Goal: Task Accomplishment & Management: Manage account settings

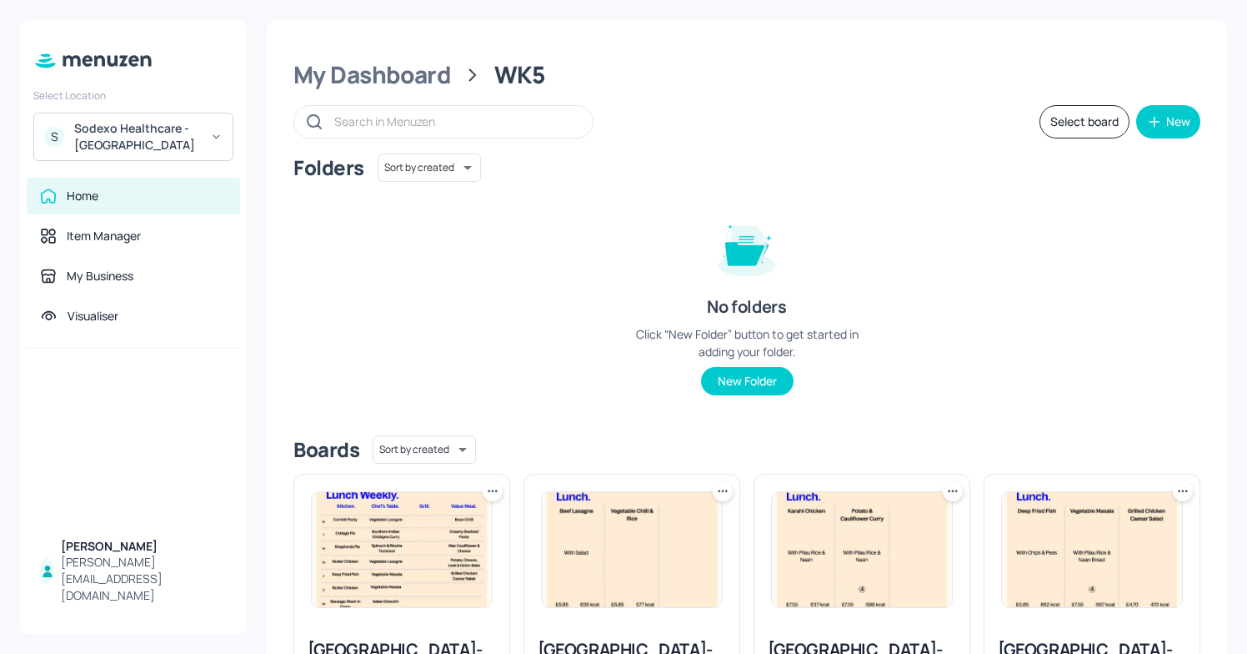
click at [141, 143] on div "Sodexo Healthcare - Stoke Mandeville" at bounding box center [137, 136] width 126 height 33
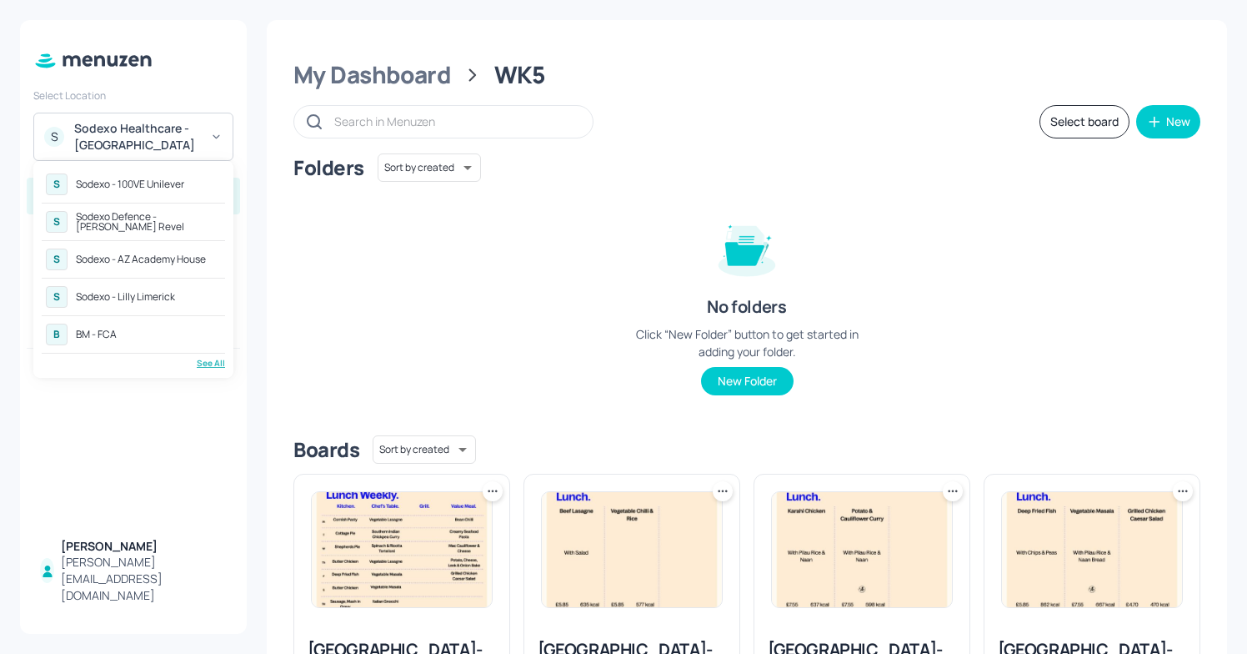
click at [168, 222] on div "Sodexo Defence - [PERSON_NAME] Revel" at bounding box center [148, 222] width 145 height 20
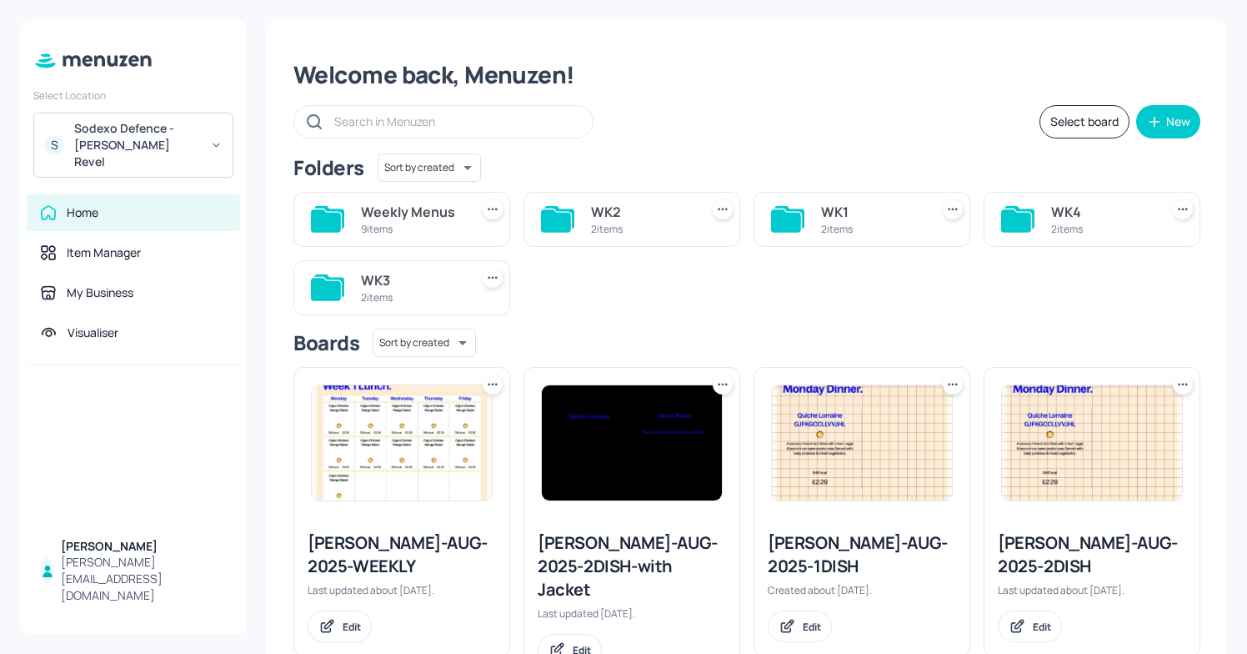
click at [603, 215] on div "WK2" at bounding box center [642, 212] width 102 height 20
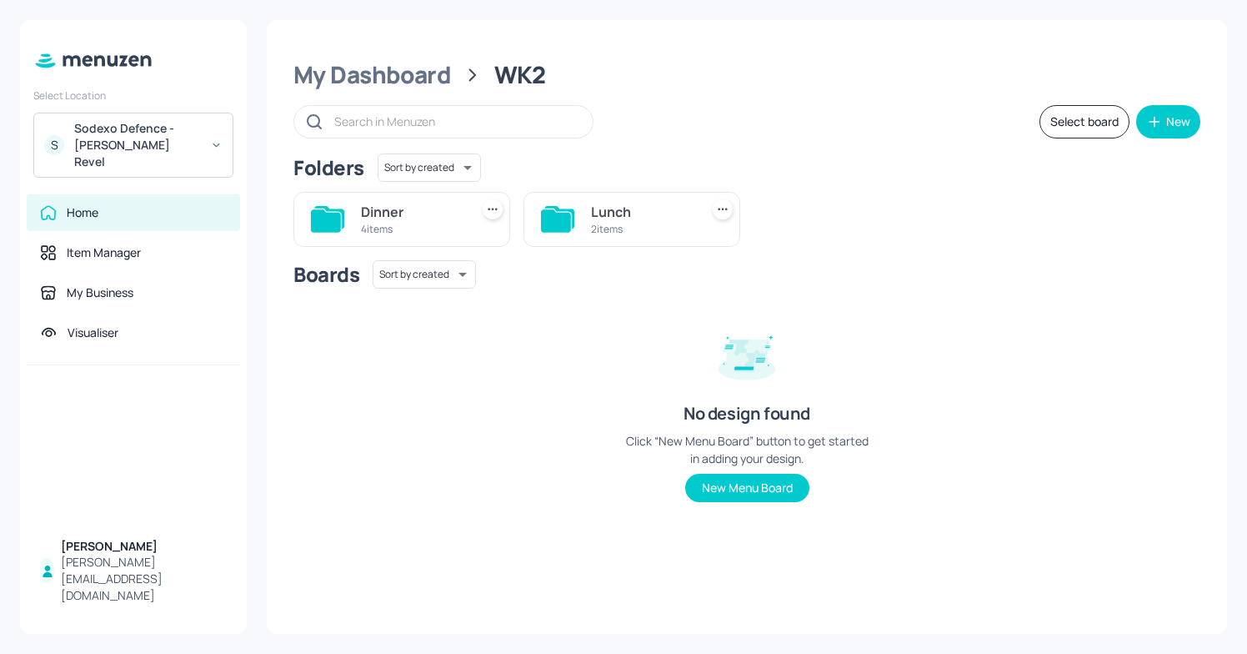
click at [383, 226] on div "4 items" at bounding box center [412, 229] width 102 height 14
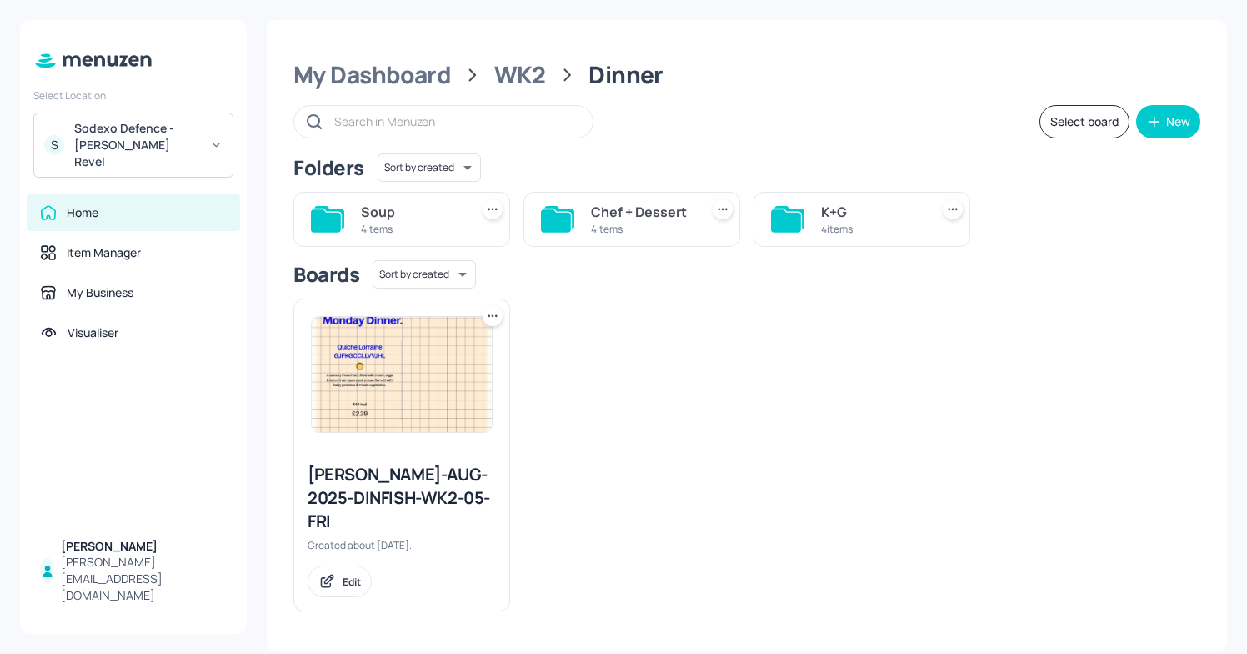
click at [645, 208] on div "Chef + Dessert" at bounding box center [642, 212] width 102 height 20
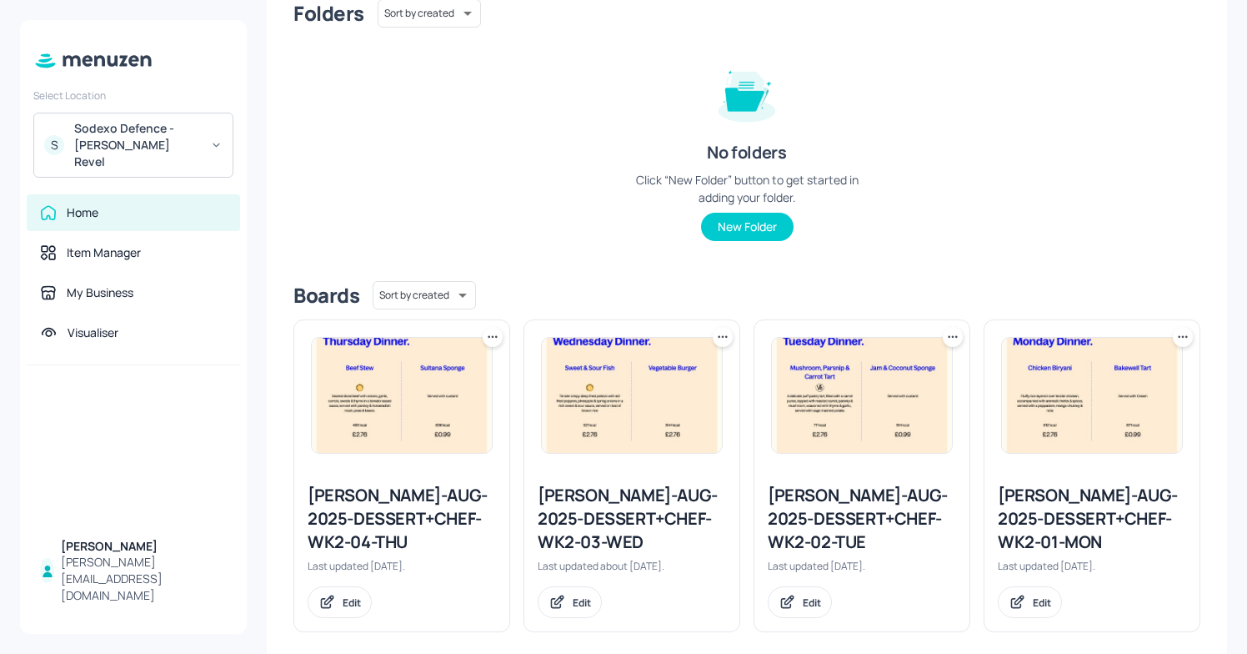
scroll to position [173, 0]
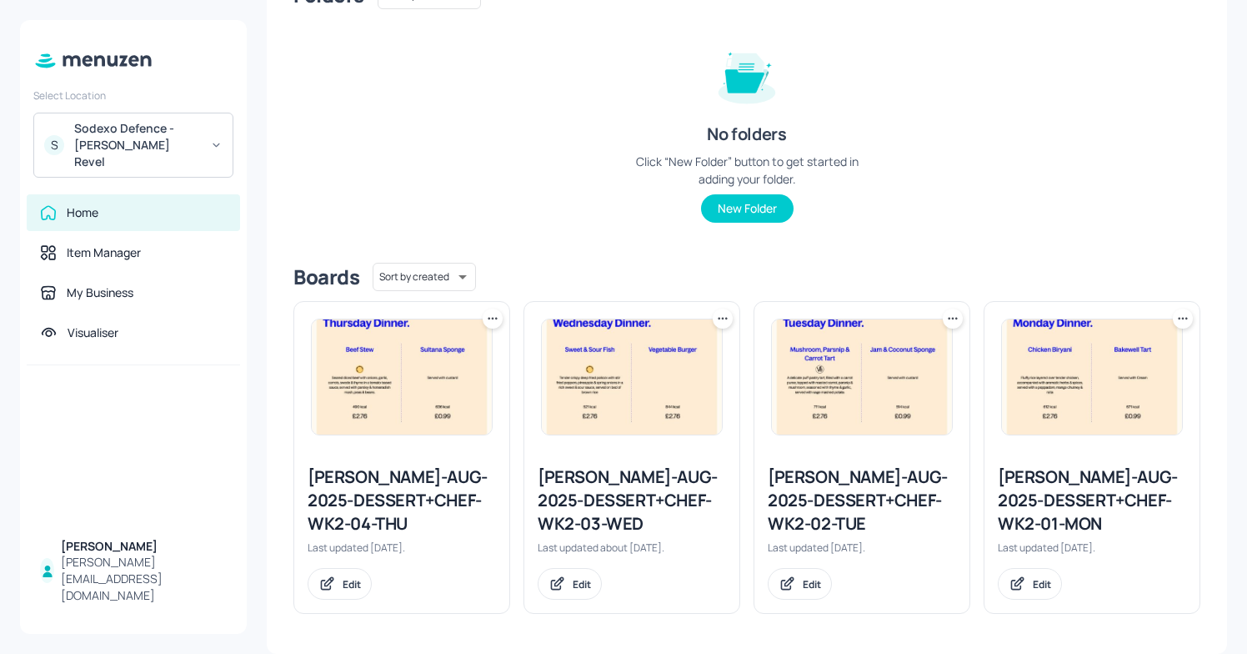
click at [849, 512] on div "[PERSON_NAME]-AUG-2025-DESSERT+CHEF-WK2-02-TUE" at bounding box center [862, 500] width 188 height 70
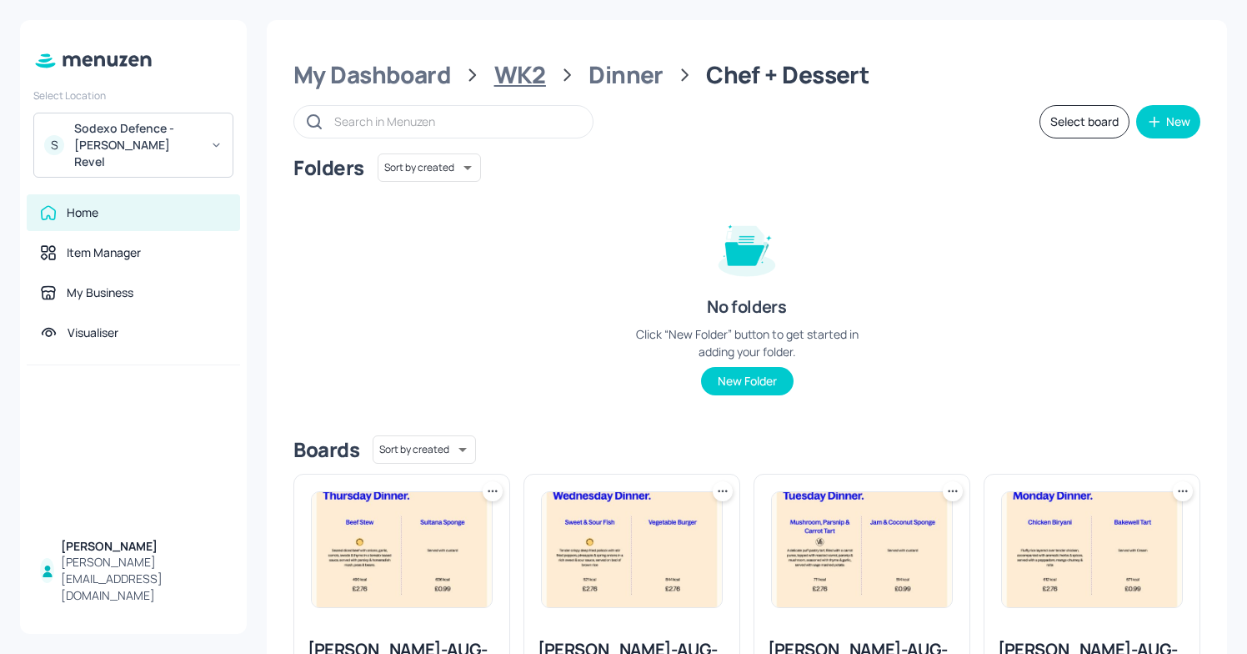
click at [529, 69] on div "WK2" at bounding box center [520, 75] width 52 height 30
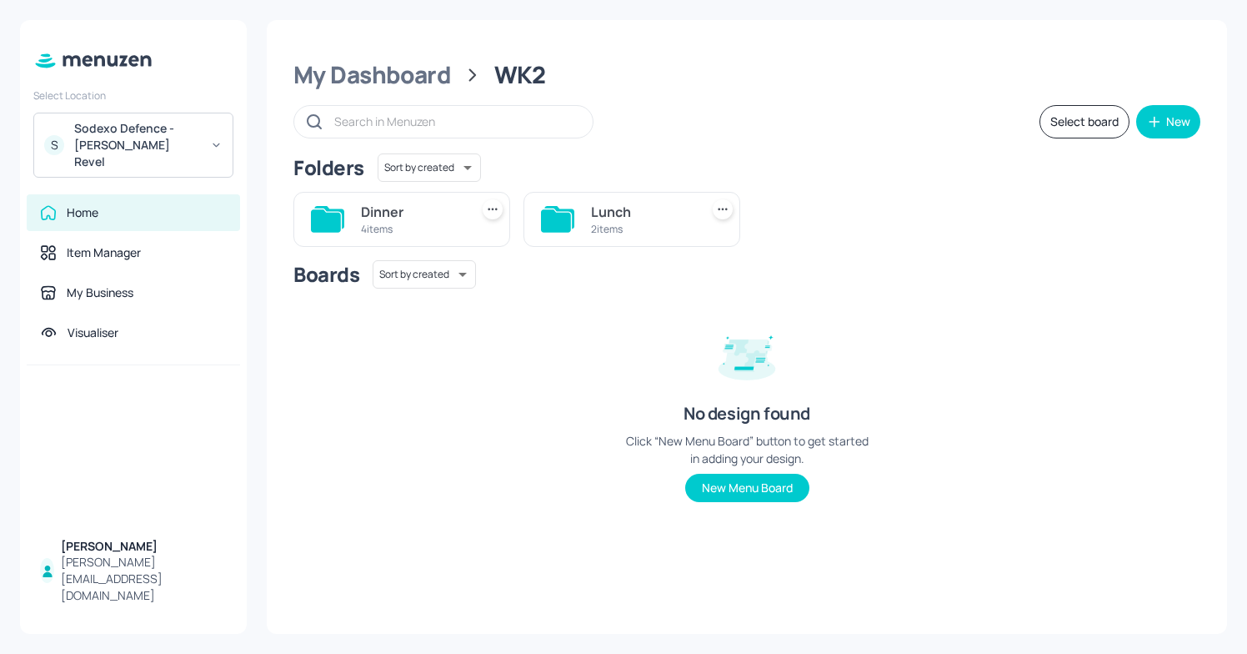
click at [431, 57] on div "My Dashboard WK2 Select board New Folders Sort by created id ​ Dinner 4 items L…" at bounding box center [747, 327] width 960 height 614
click at [402, 84] on div "My Dashboard" at bounding box center [372, 75] width 158 height 30
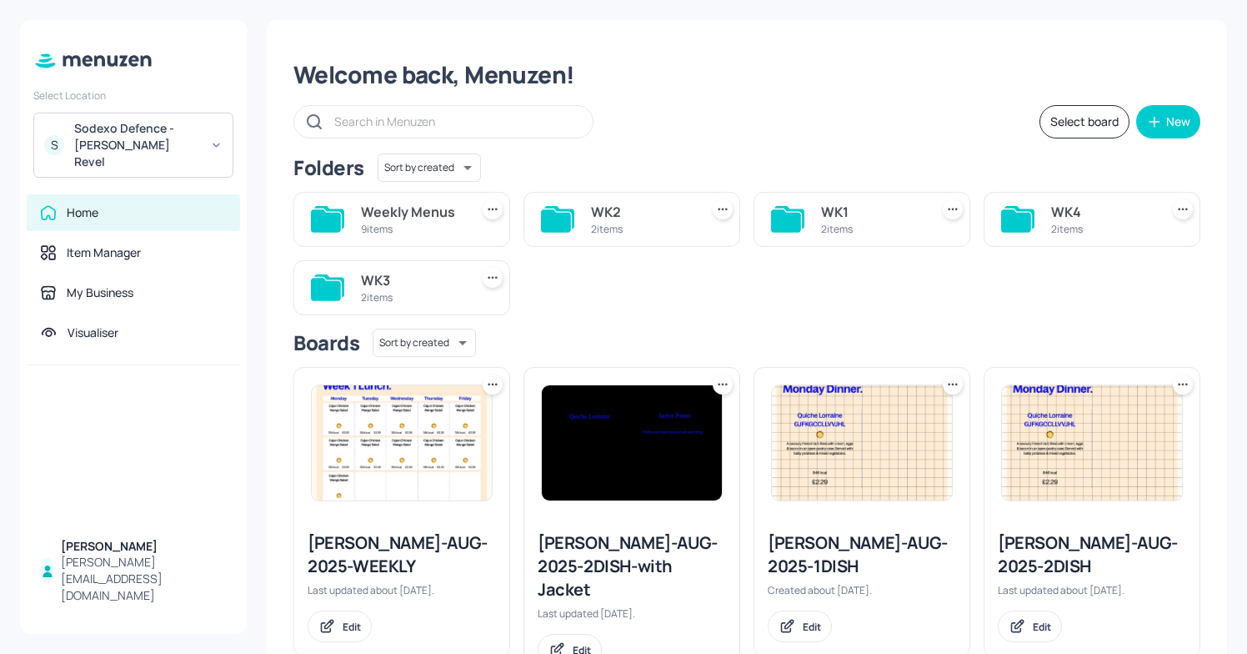
click at [780, 226] on icon at bounding box center [786, 220] width 30 height 23
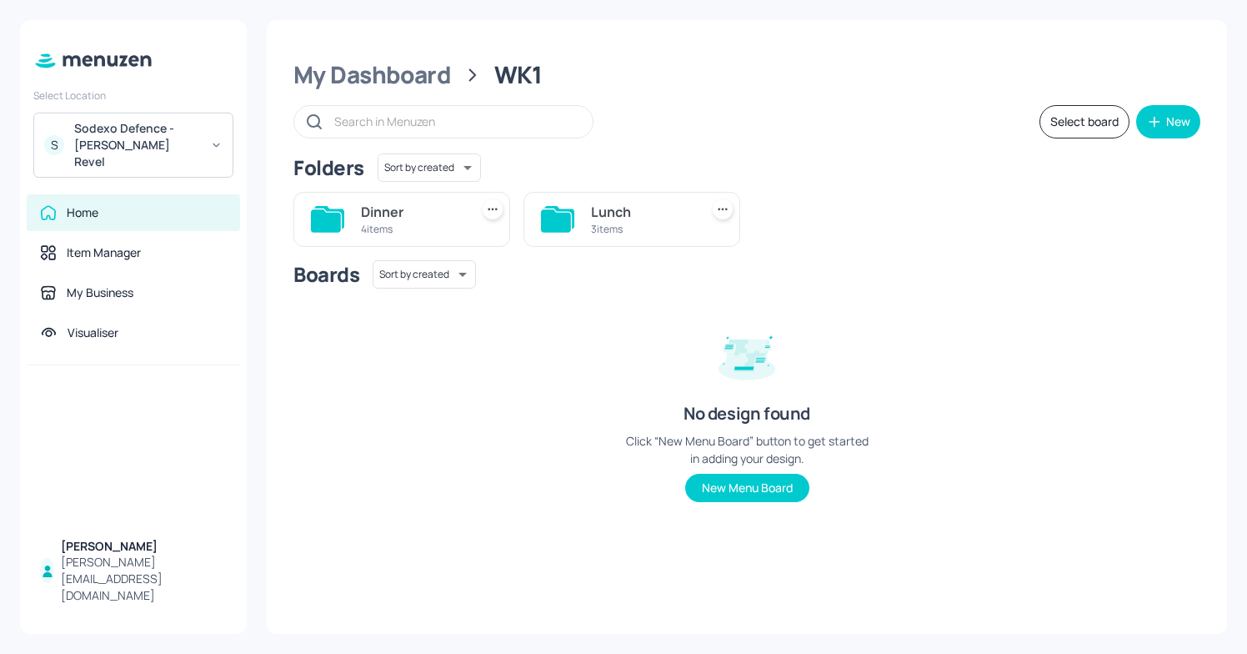
click at [425, 223] on div "4 items" at bounding box center [412, 229] width 102 height 14
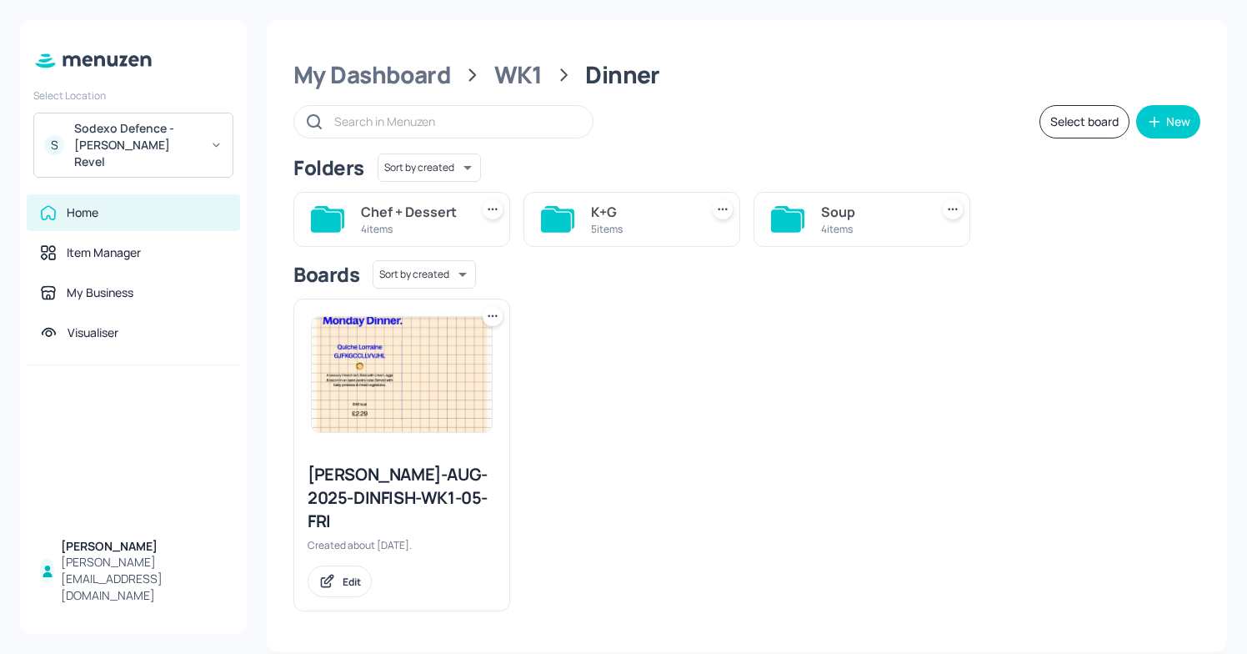
click at [415, 223] on div "4 items" at bounding box center [412, 229] width 102 height 14
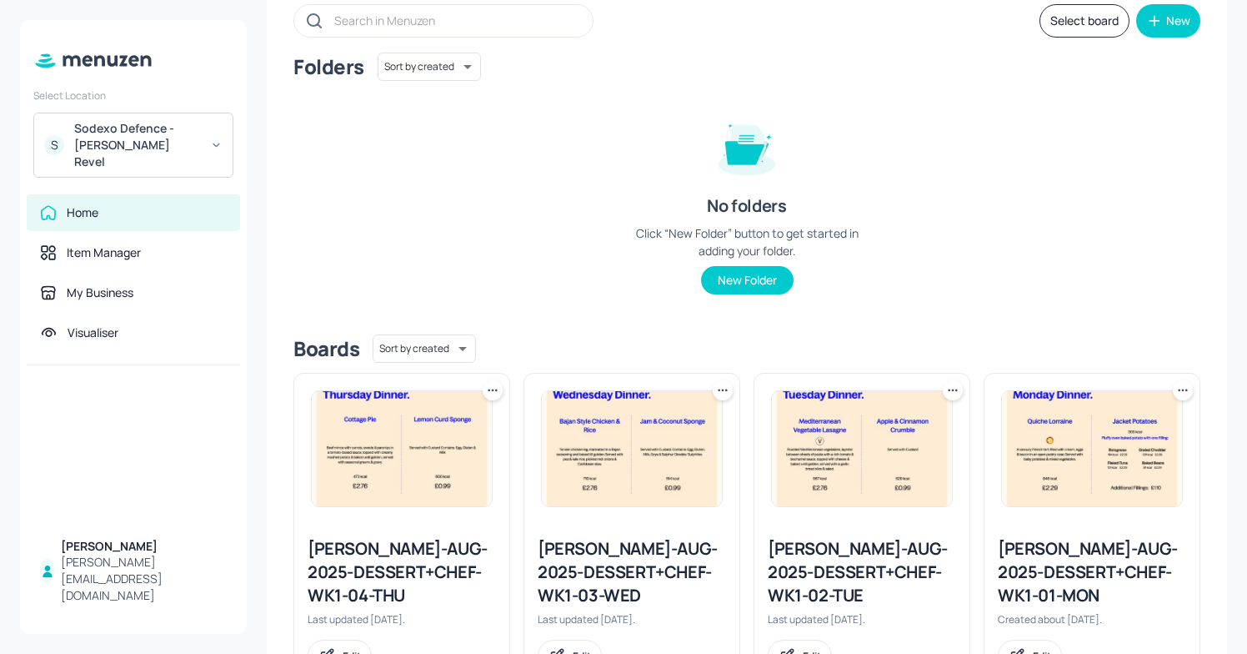
scroll to position [173, 0]
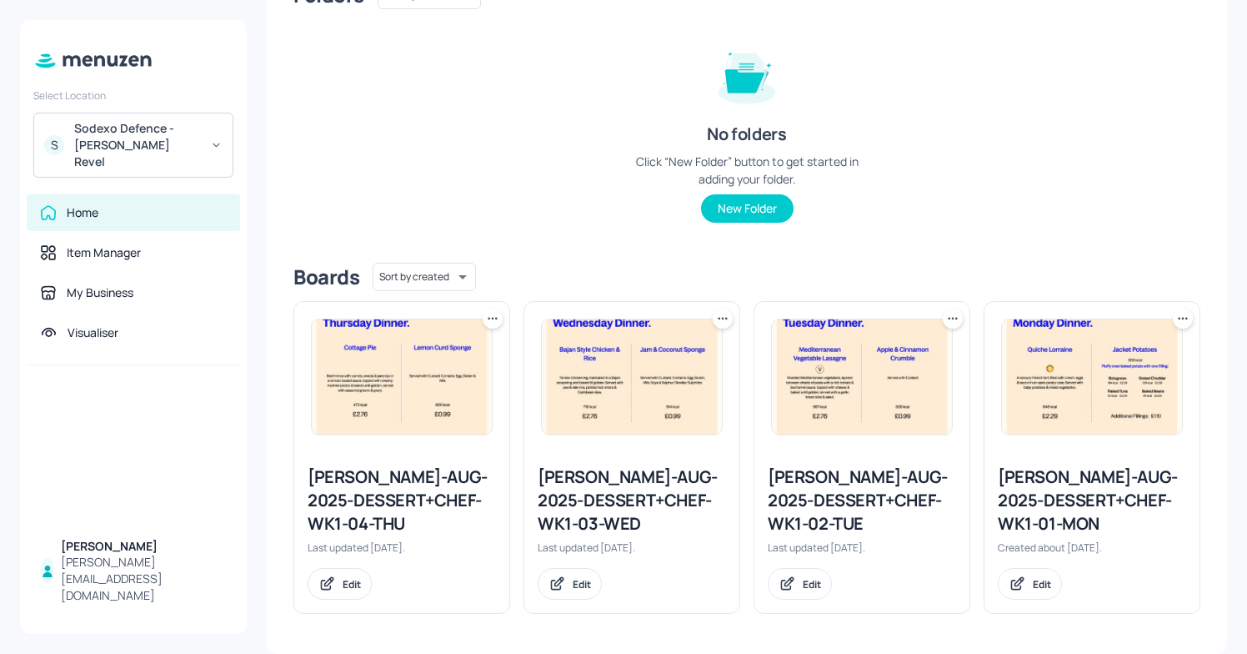
click at [801, 428] on img at bounding box center [862, 376] width 180 height 115
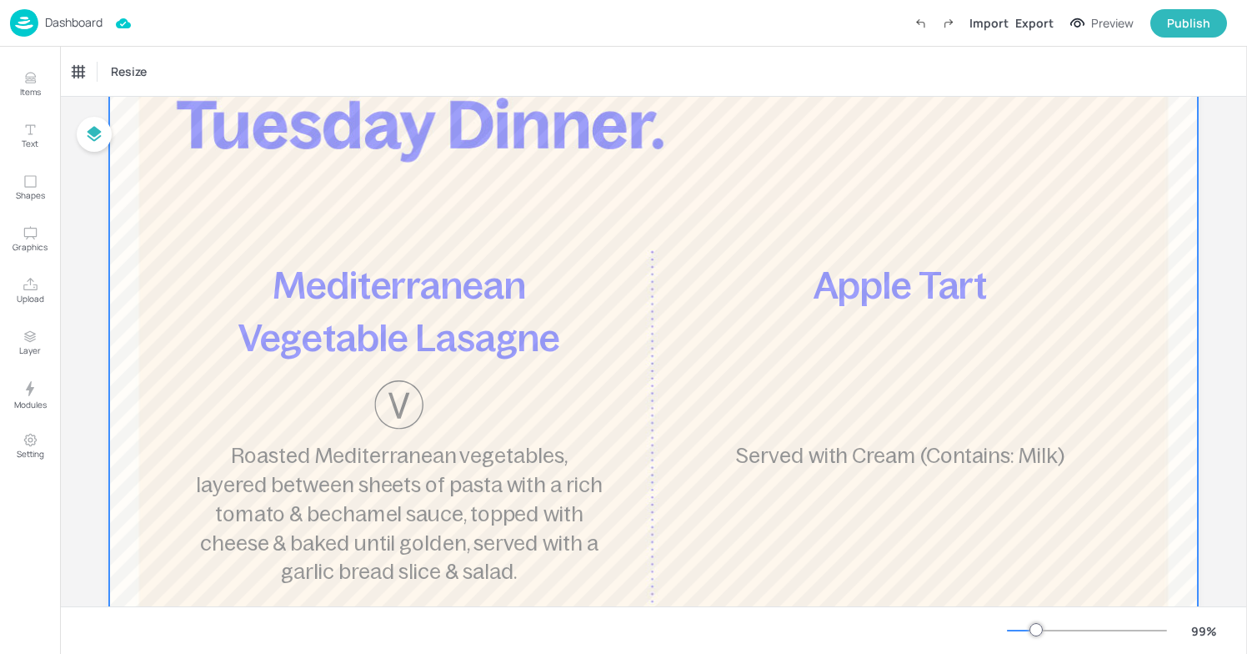
scroll to position [159, 0]
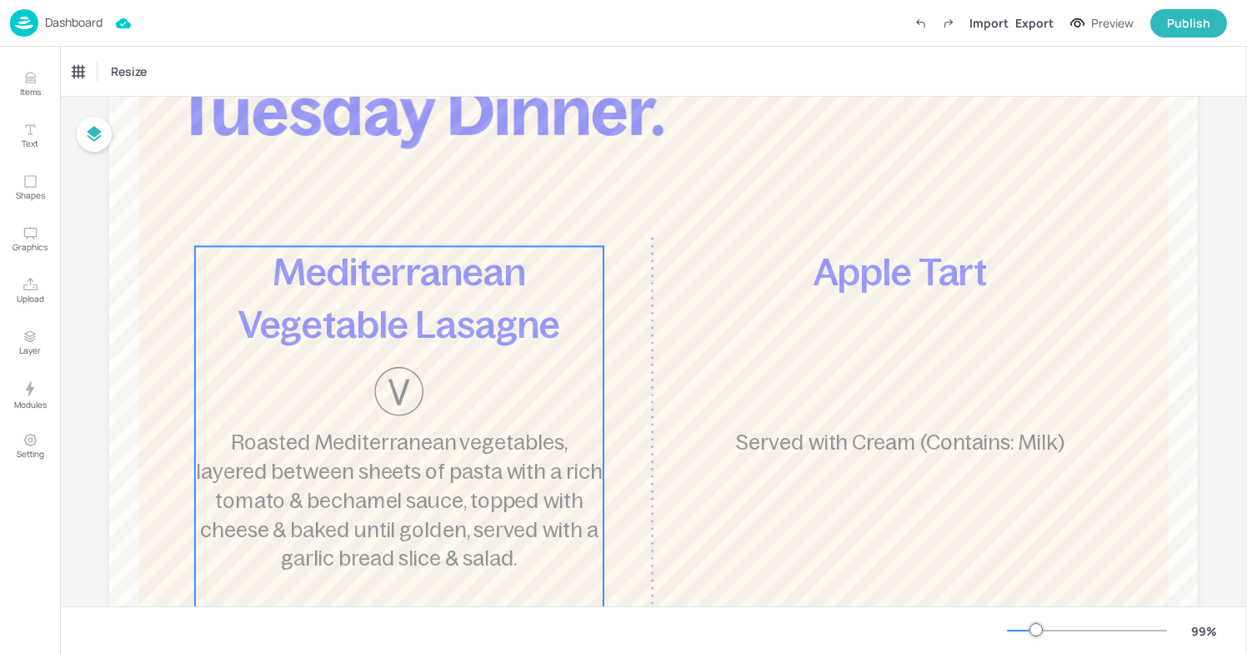
click at [436, 289] on span "Mediterranean Vegetable Lasagne" at bounding box center [399, 297] width 322 height 93
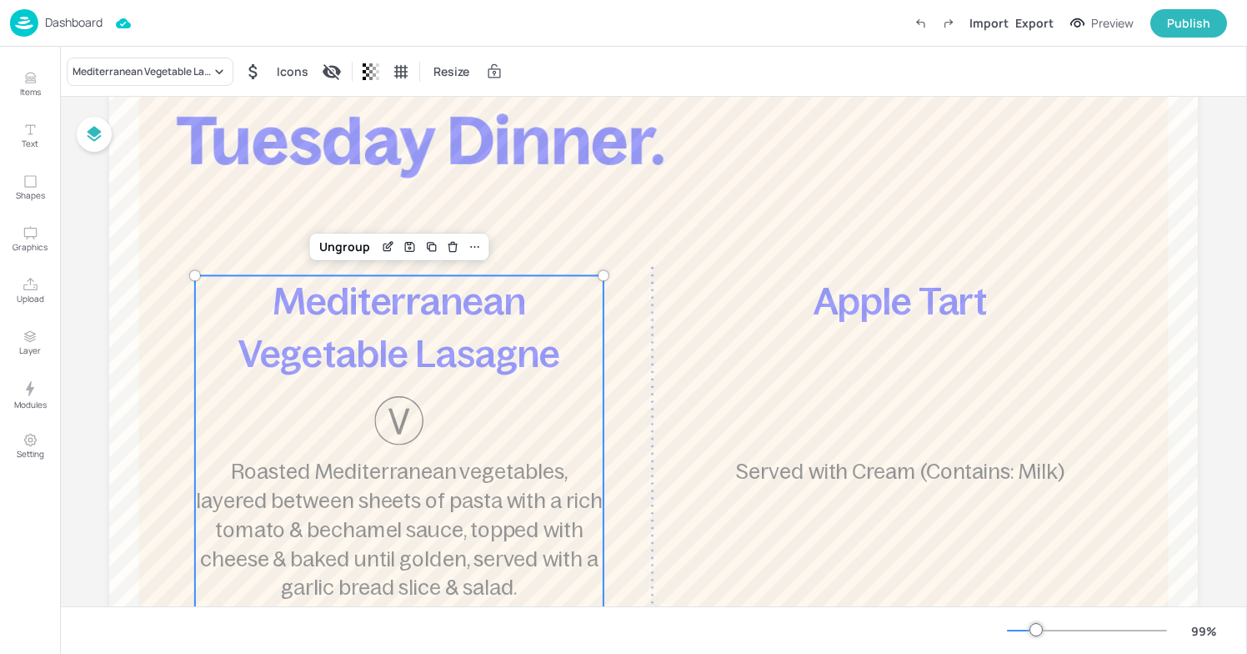
scroll to position [109, 0]
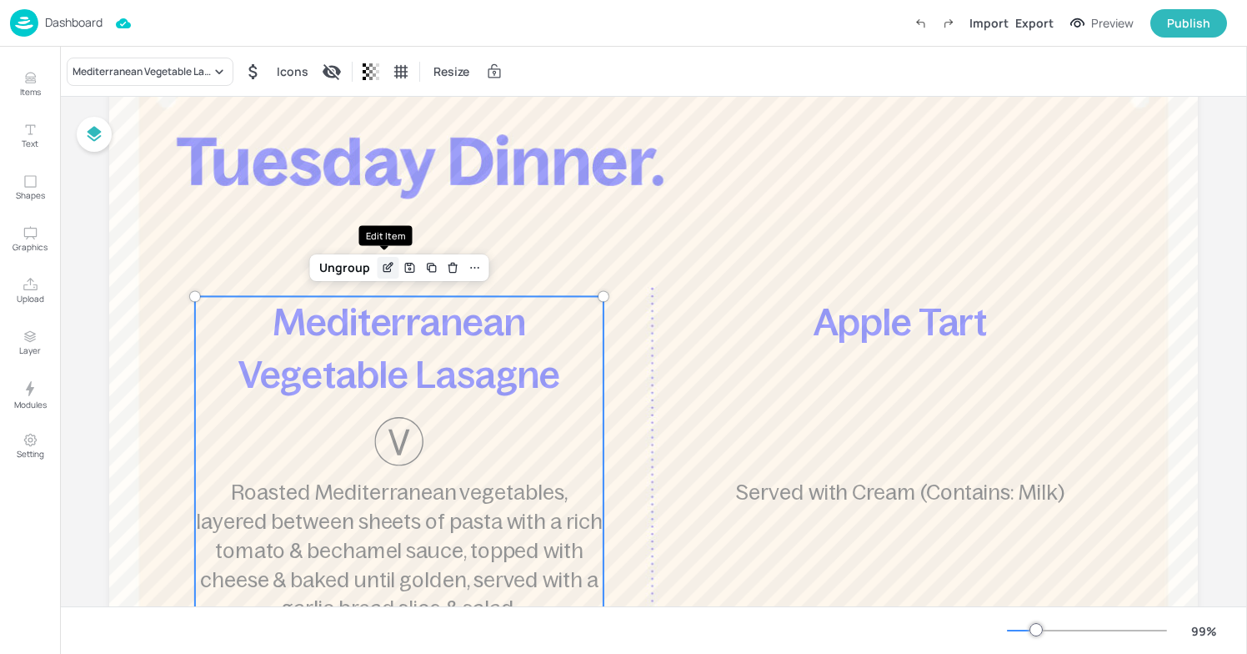
click at [381, 266] on icon "Edit Item" at bounding box center [388, 267] width 14 height 13
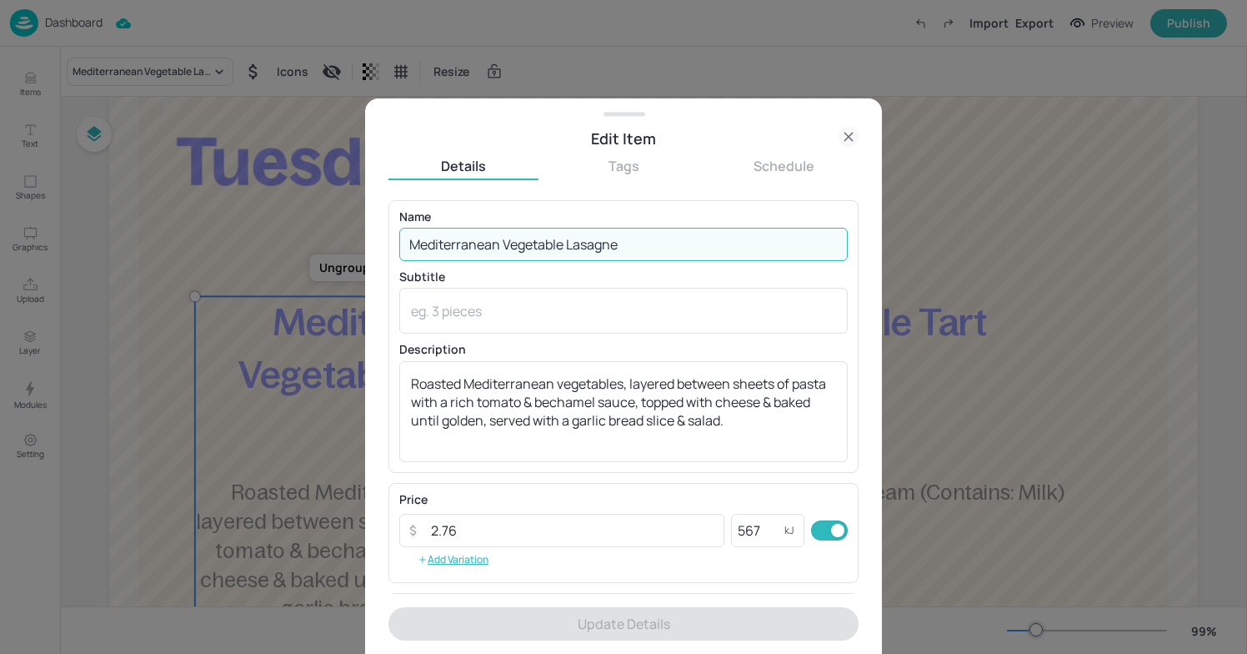
drag, startPoint x: 636, startPoint y: 248, endPoint x: 300, endPoint y: 242, distance: 336.0
click at [300, 242] on div "Edit Item Details Tags Schedule Name Mediterranean Vegetable Lasagne ​ Subtitle…" at bounding box center [623, 327] width 1247 height 654
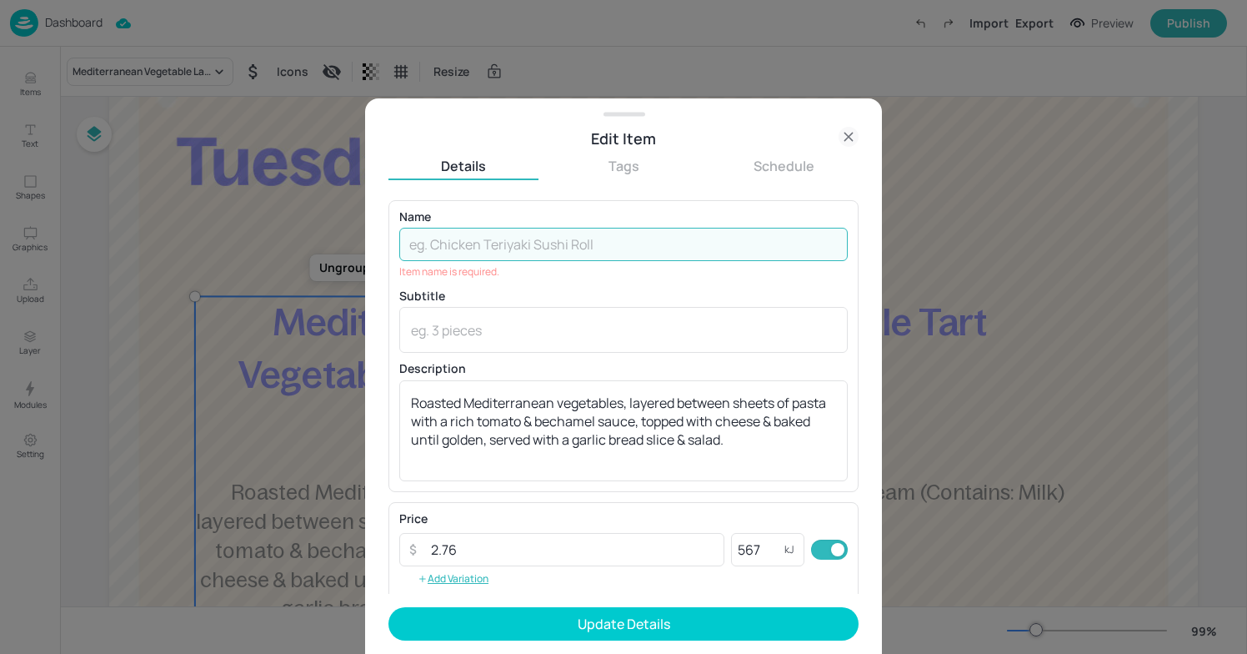
paste input "Bajan Style Chicken & Rice"
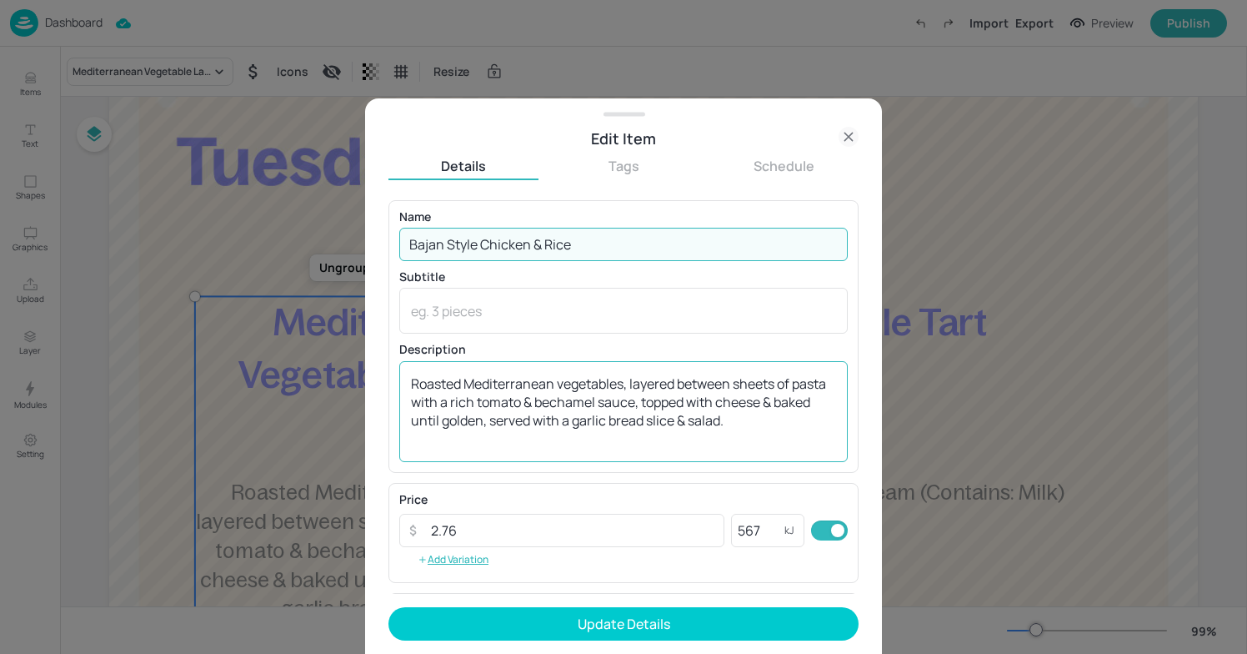
type input "Bajan Style Chicken & Rice"
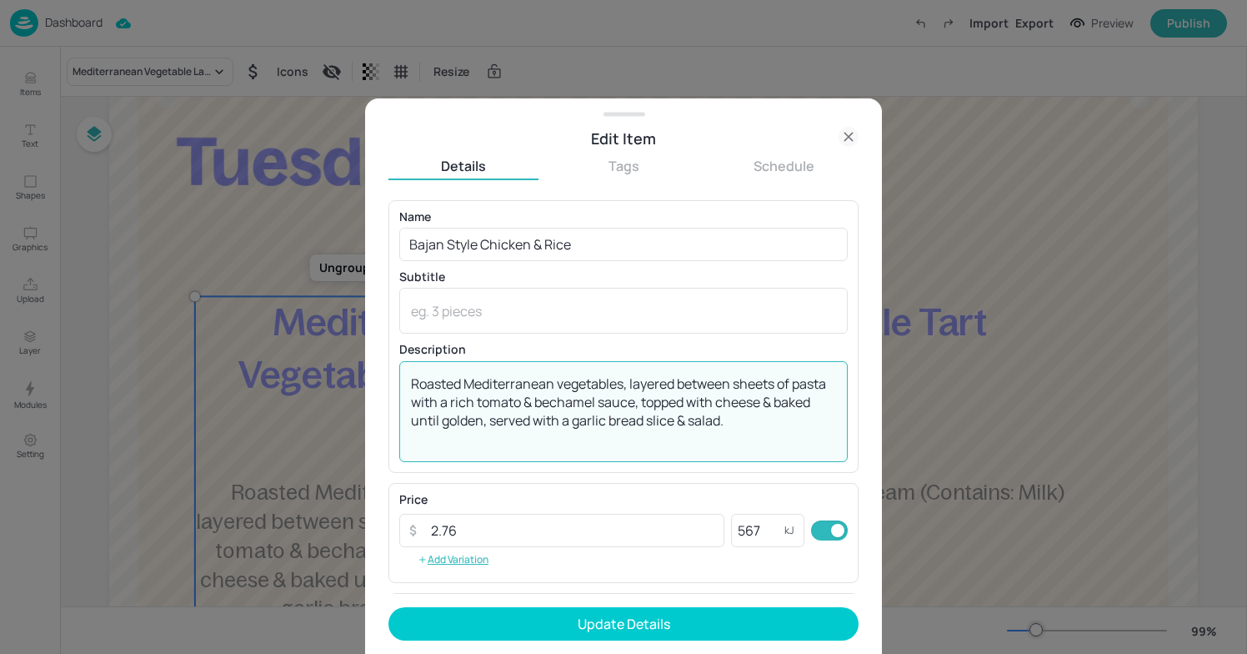
drag, startPoint x: 772, startPoint y: 424, endPoint x: 367, endPoint y: 365, distance: 409.4
click at [367, 365] on div "Edit Item Details Tags Schedule Name Bajan Style Chicken & Rice ​ Subtitle x ​ …" at bounding box center [623, 375] width 517 height 555
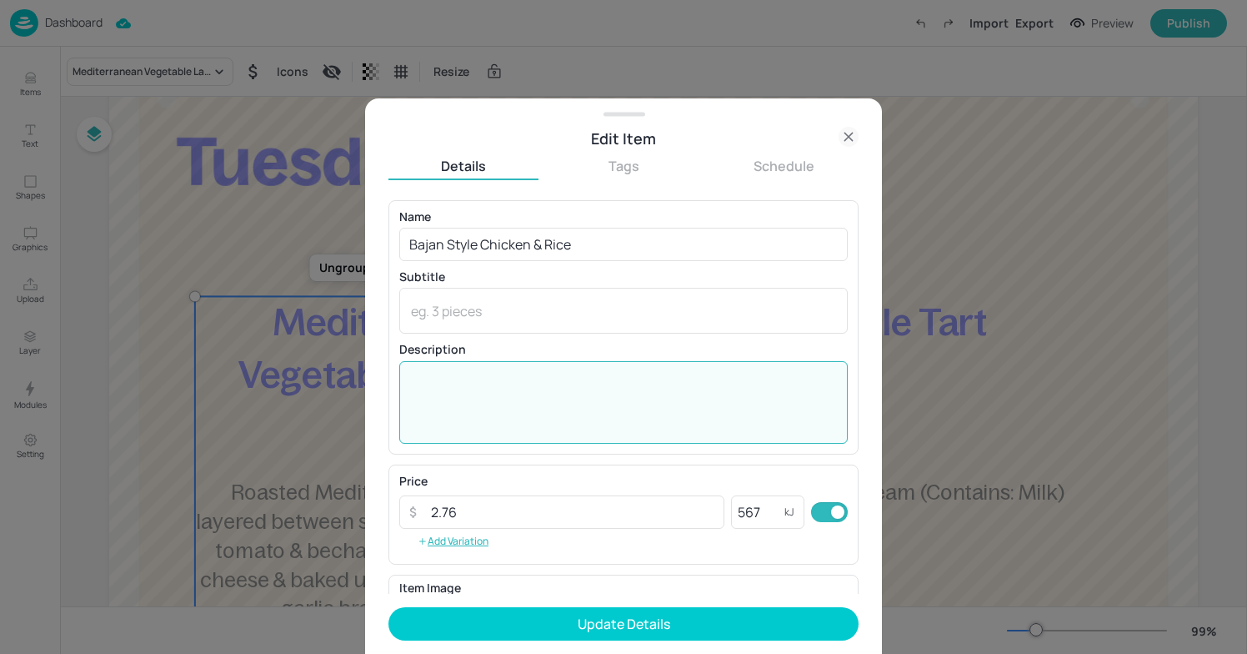
paste textarea "Tender chicken leg, marinated in a Bajan seasoning and baked till golden. Serve…"
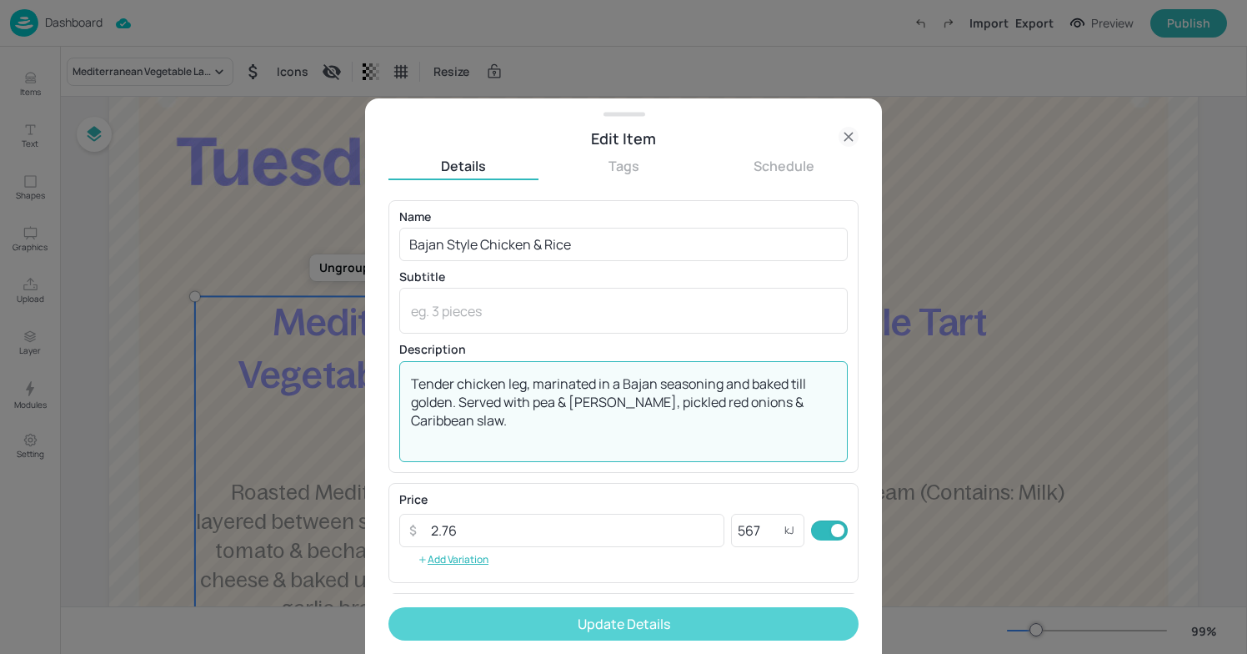
type textarea "Tender chicken leg, marinated in a Bajan seasoning and baked till golden. Serve…"
click at [624, 621] on button "Update Details" at bounding box center [623, 623] width 470 height 33
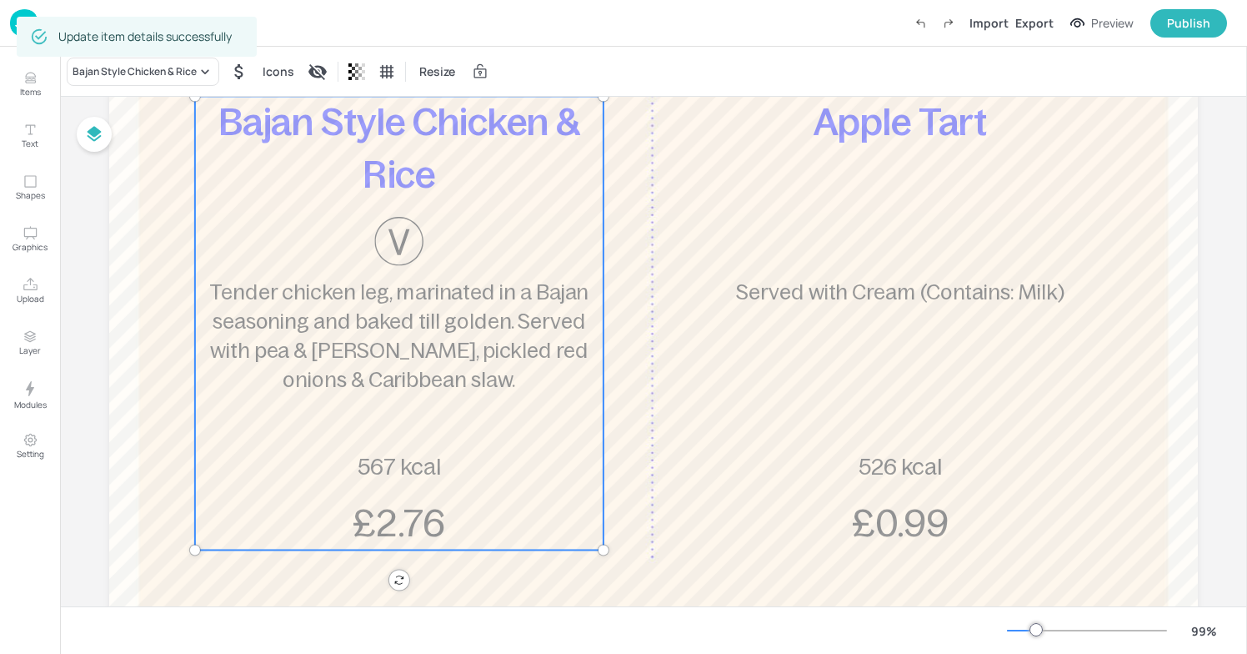
scroll to position [231, 0]
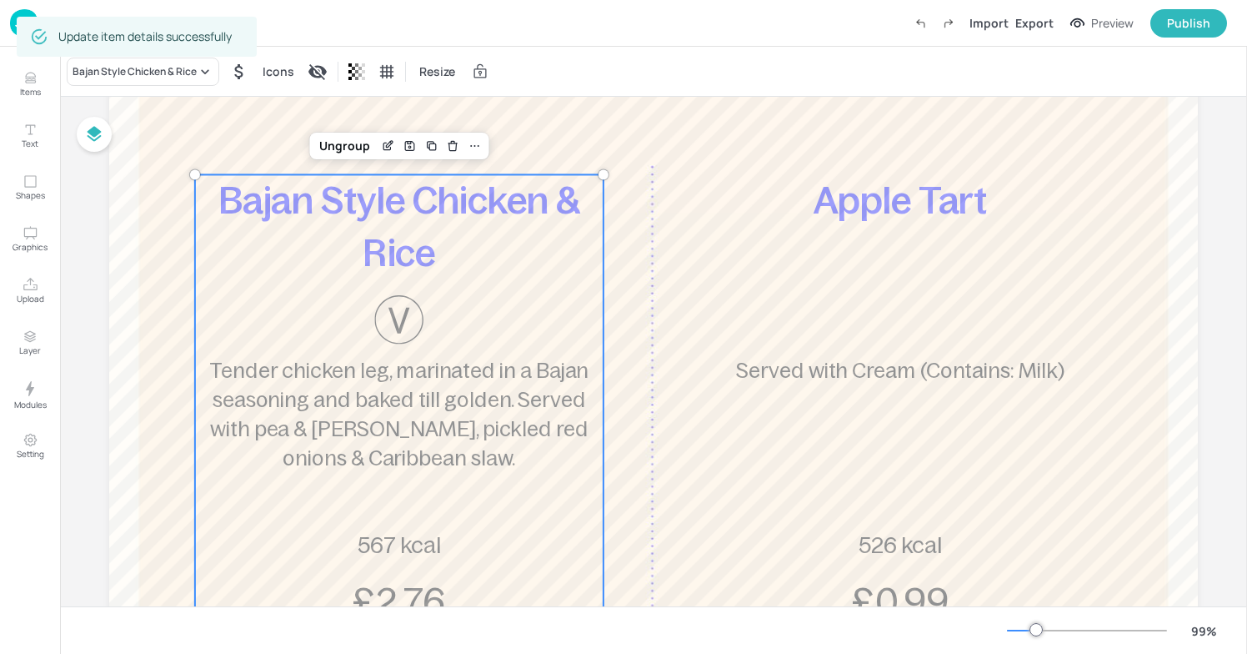
click at [548, 500] on div "Bajan Style Chicken & Rice Tender chicken leg, marinated in a Bajan seasoning a…" at bounding box center [399, 400] width 408 height 453
click at [460, 413] on p "Tender chicken leg, marinated in a Bajan seasoning and baked till golden. Serve…" at bounding box center [399, 414] width 408 height 116
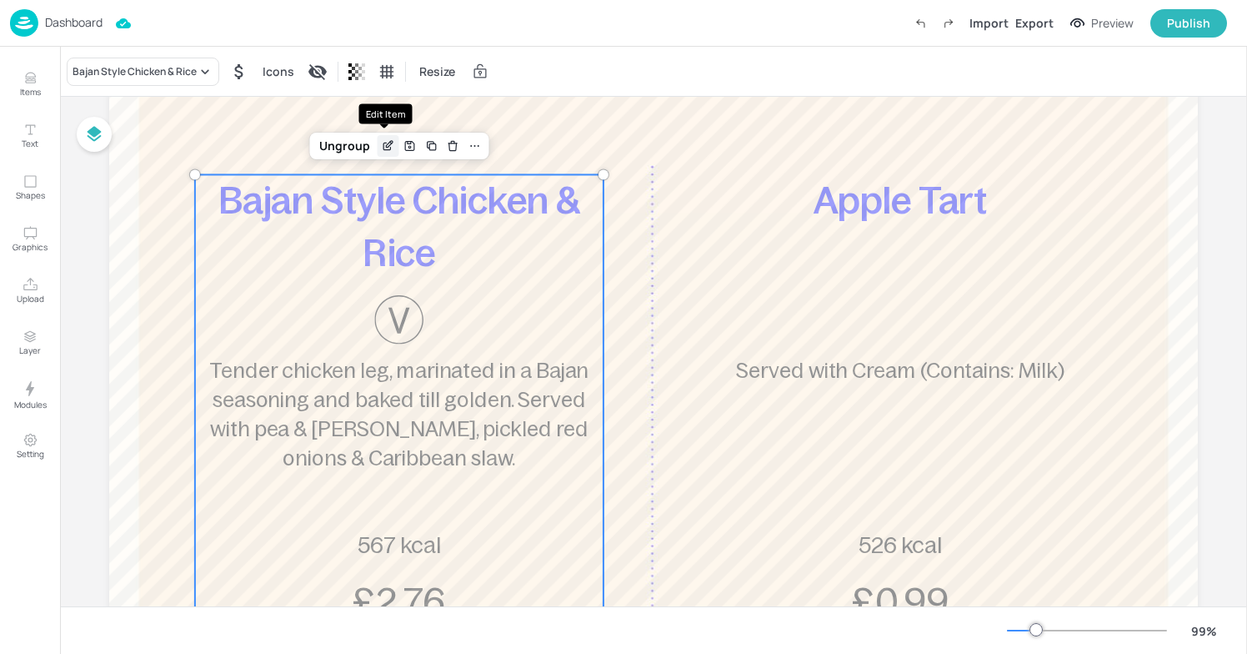
click at [386, 144] on icon "Edit Item" at bounding box center [389, 144] width 7 height 7
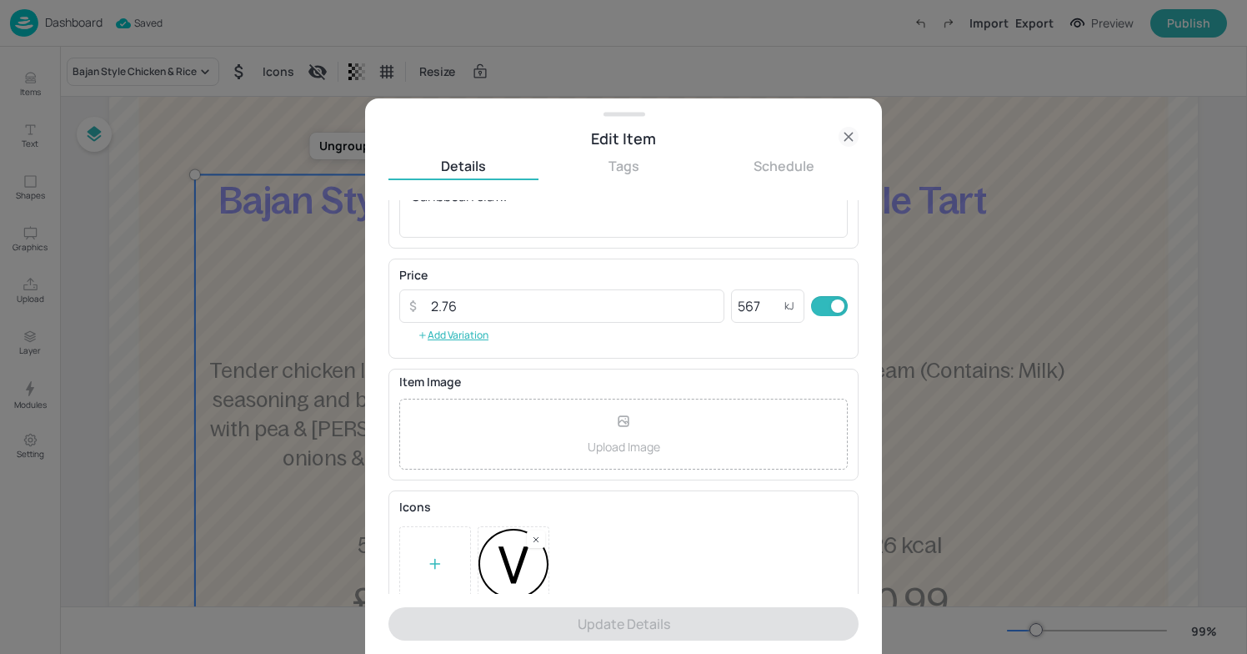
scroll to position [243, 0]
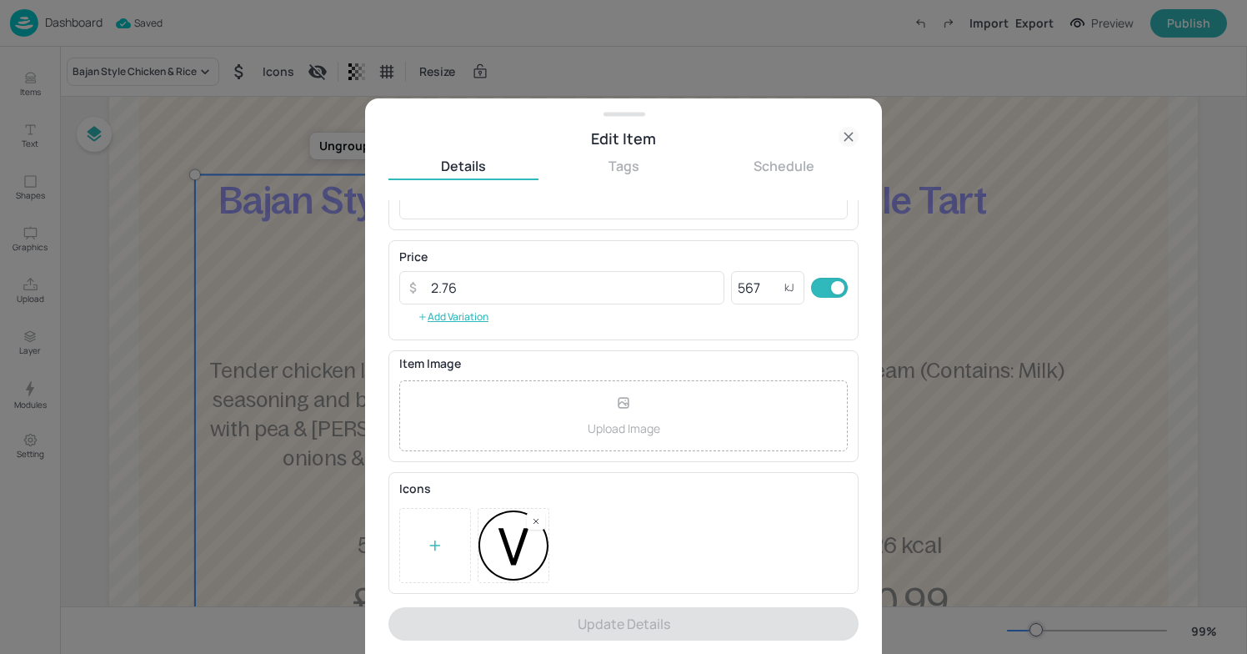
click at [539, 517] on rect at bounding box center [536, 521] width 12 height 12
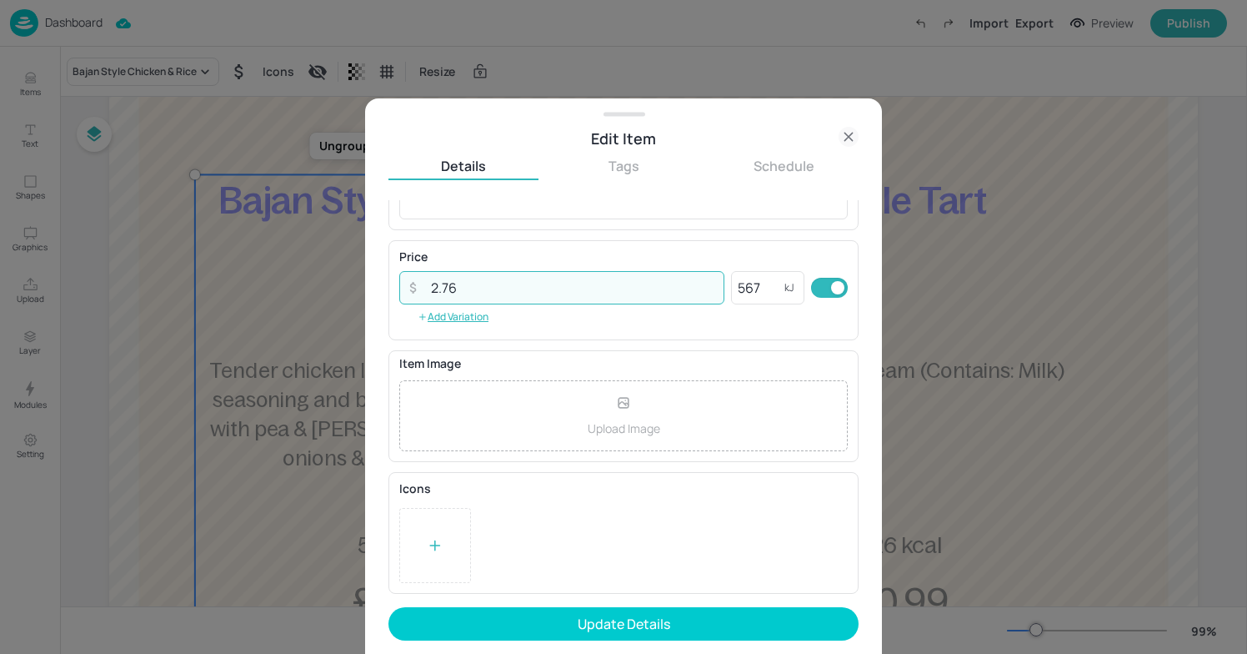
click at [440, 287] on input "2.76" at bounding box center [572, 287] width 303 height 33
drag, startPoint x: 499, startPoint y: 284, endPoint x: 390, endPoint y: 283, distance: 109.2
click at [389, 283] on div "Price ​ 2.76 ​ 567 kJ ​ Add Variation" at bounding box center [623, 290] width 470 height 100
click at [759, 285] on input "567" at bounding box center [757, 287] width 53 height 33
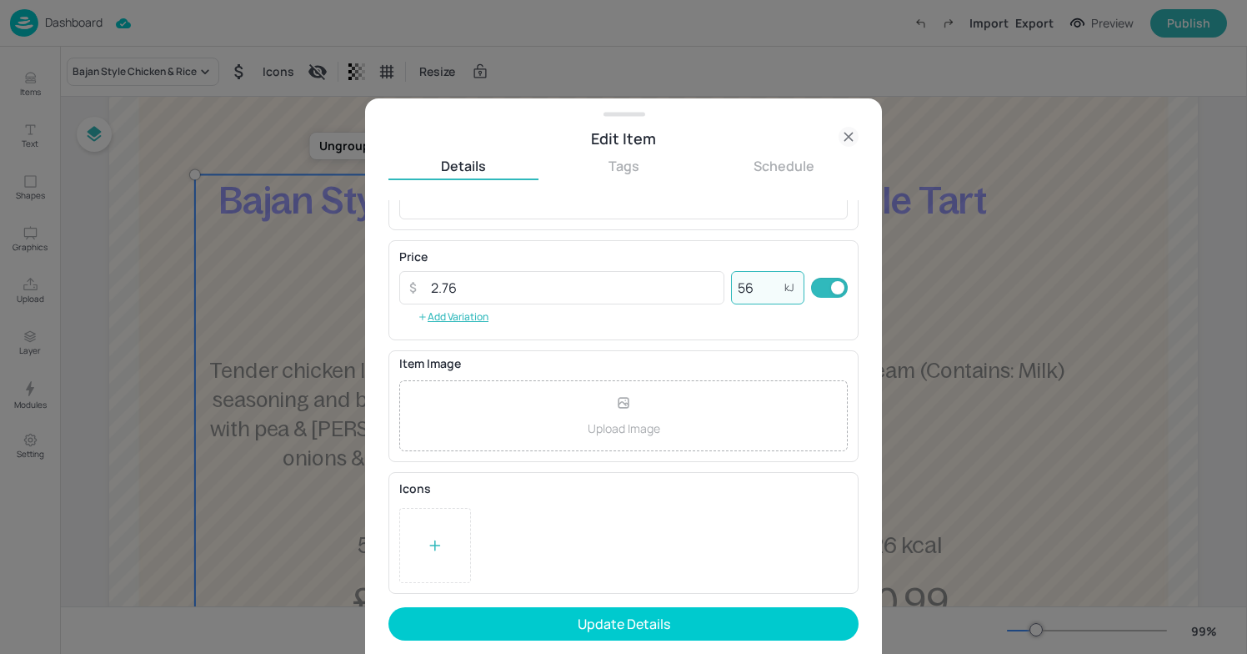
type input "5"
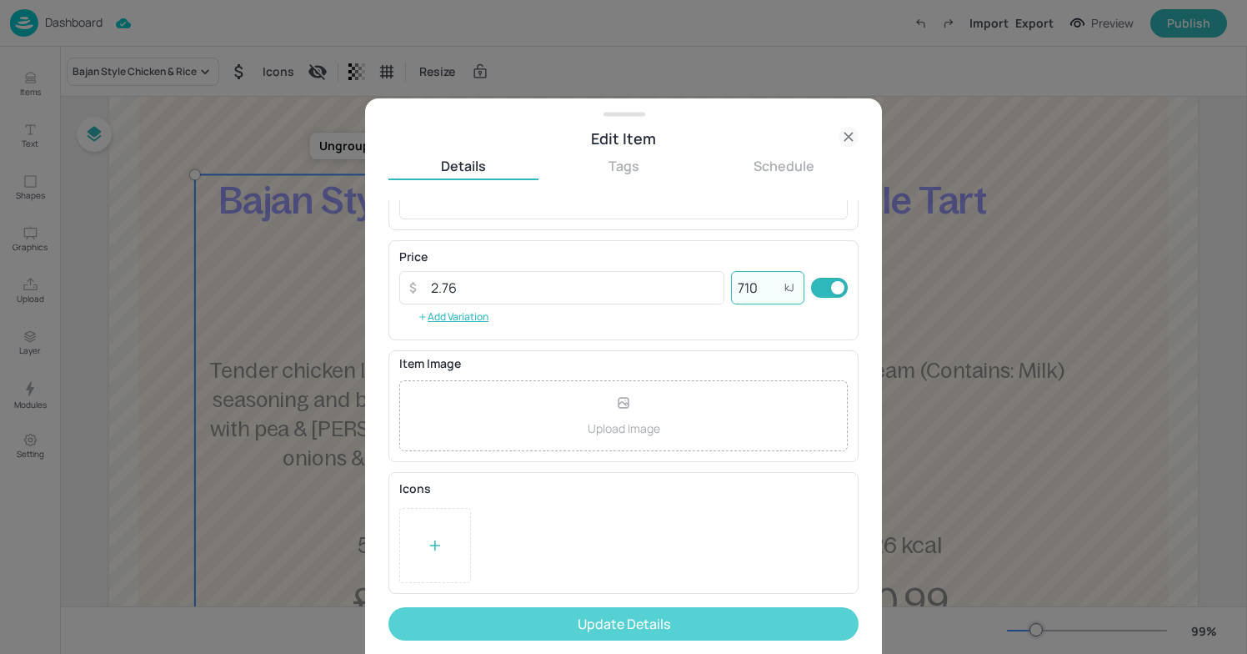
type input "710"
click at [673, 623] on button "Update Details" at bounding box center [623, 623] width 470 height 33
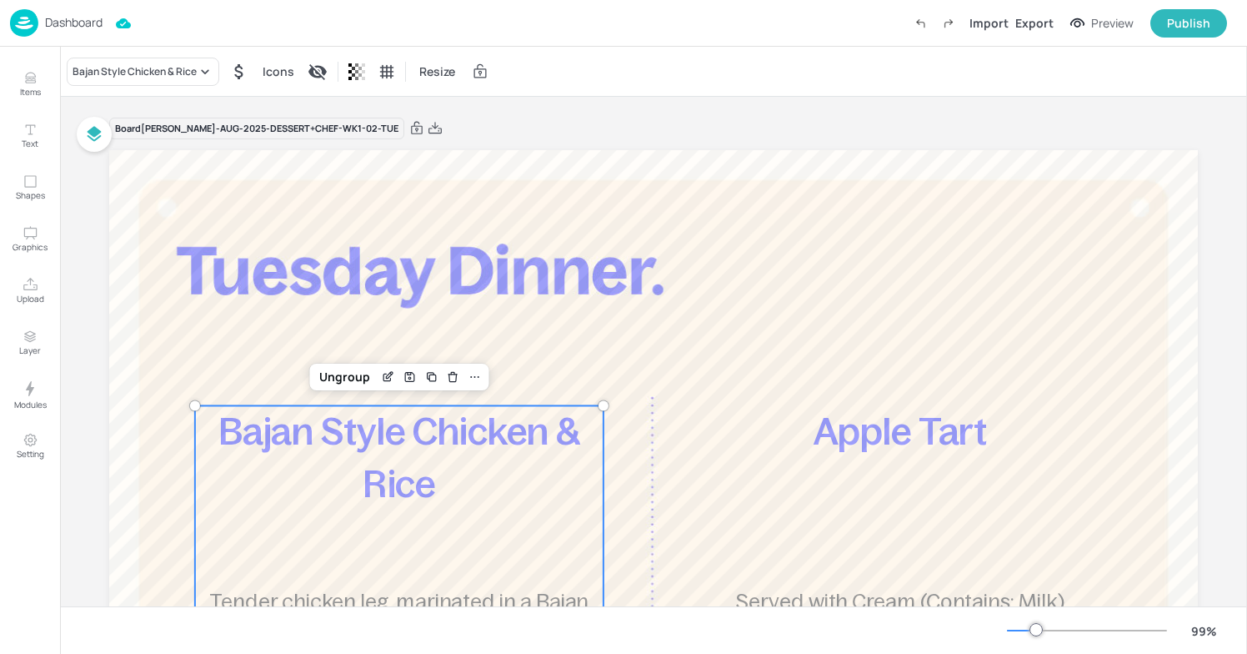
click at [597, 103] on div "Board [PERSON_NAME]-AUG-2025-DESSERT+CHEF-WK1-02-TUE Bajan Style Chicken & Rice…" at bounding box center [653, 591] width 1089 height 989
click at [566, 98] on div "Board [PERSON_NAME]-AUG-2025-DESSERT+CHEF-WK1-02-TUE Bajan Style Chicken & Rice…" at bounding box center [653, 591] width 1089 height 989
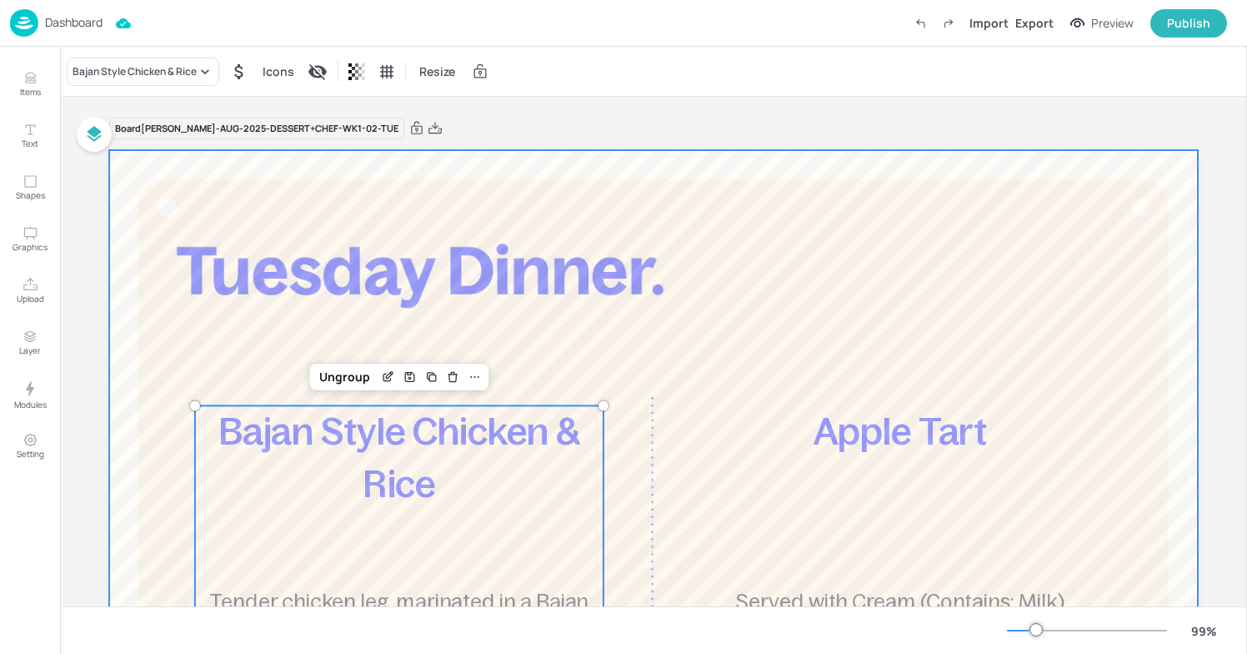
click at [569, 186] on div at bounding box center [653, 597] width 1089 height 894
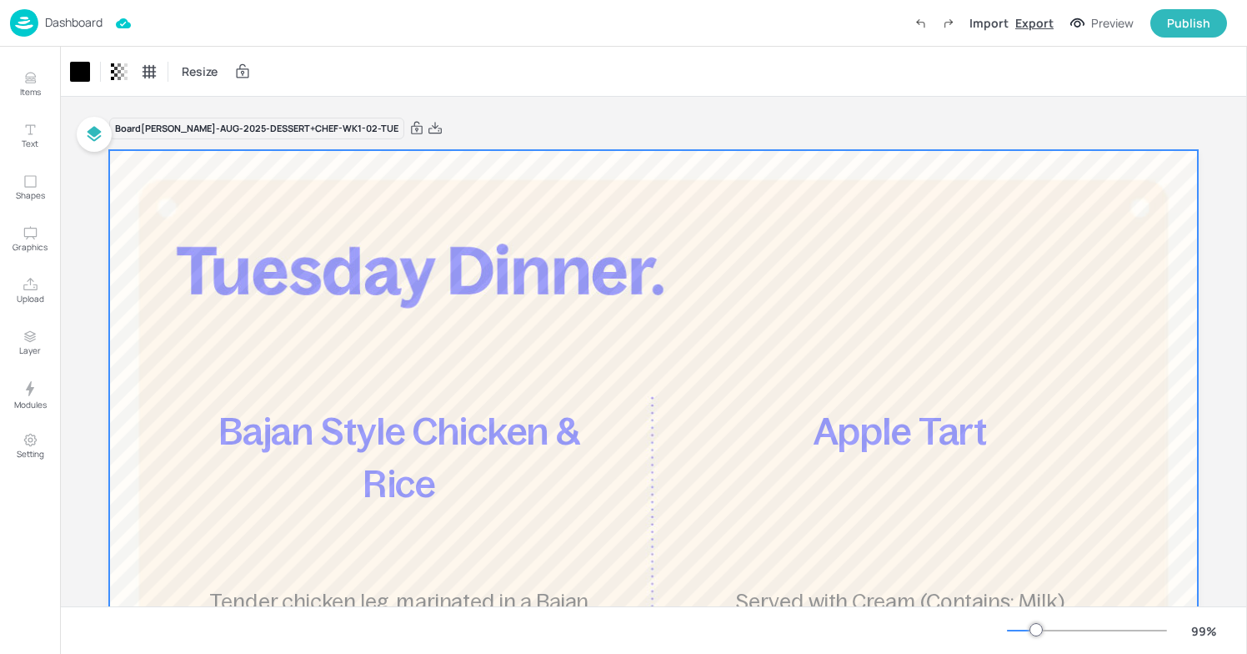
click at [1029, 25] on div "Export" at bounding box center [1034, 23] width 38 height 18
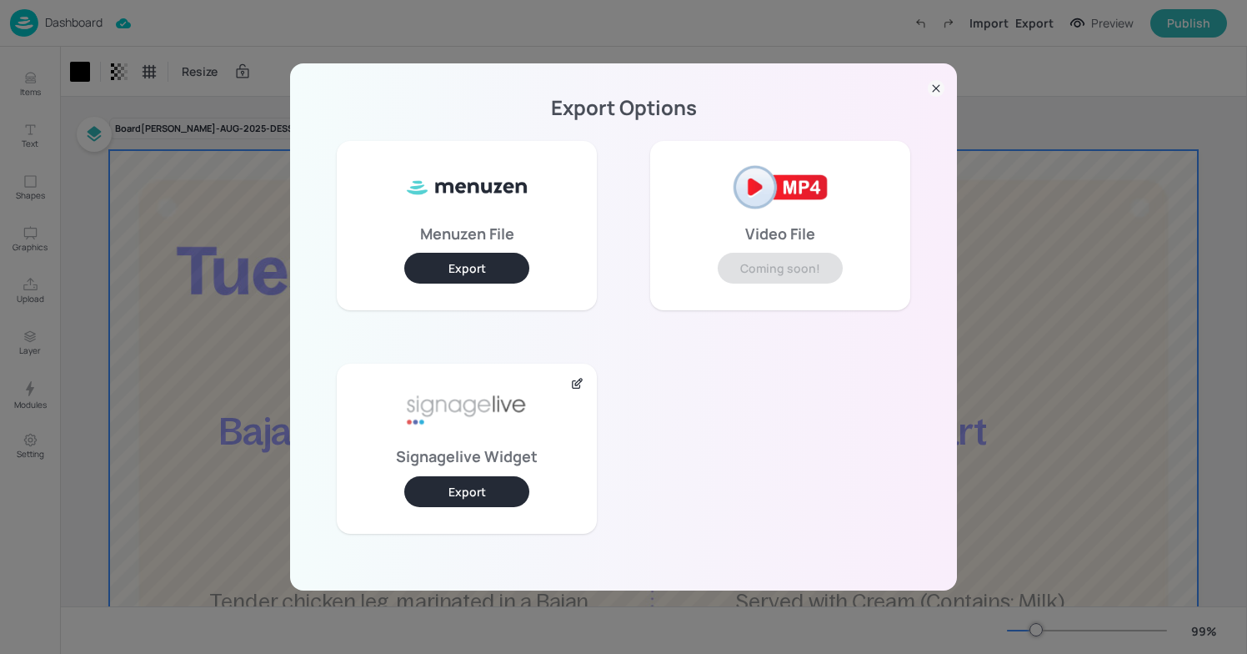
click at [493, 483] on button "Export" at bounding box center [466, 491] width 125 height 31
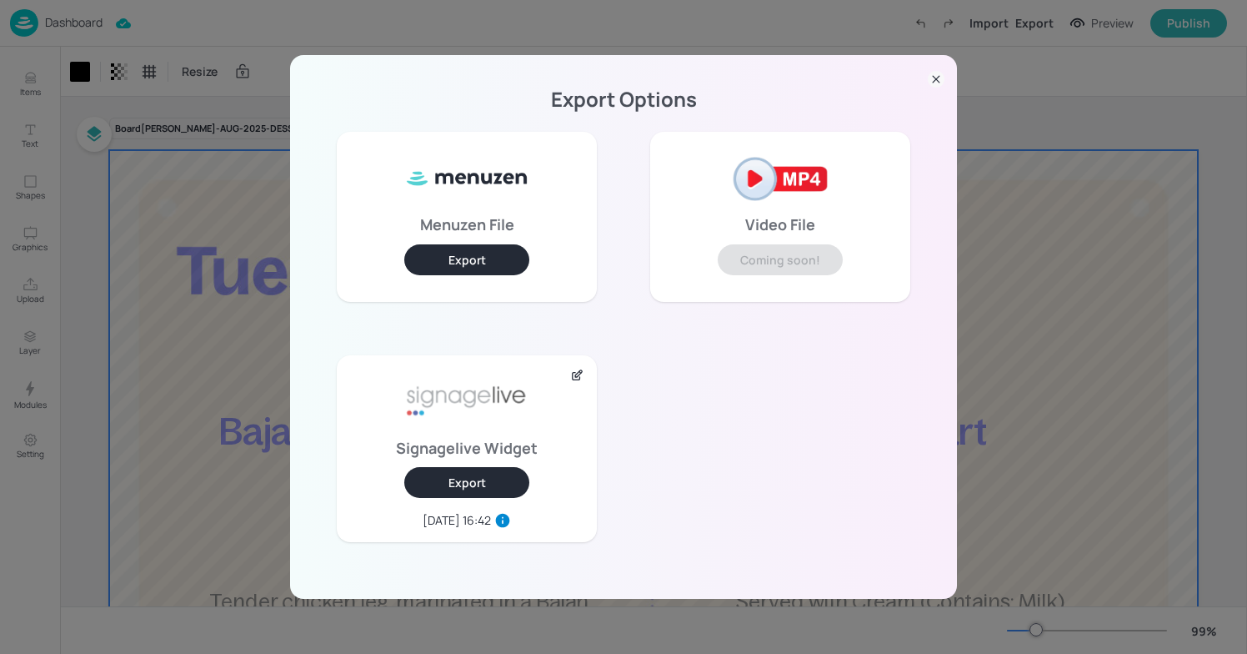
click at [539, 33] on div "Export Options Menuzen File Export Video File Coming soon! Signagelive Widget E…" at bounding box center [623, 327] width 1247 height 654
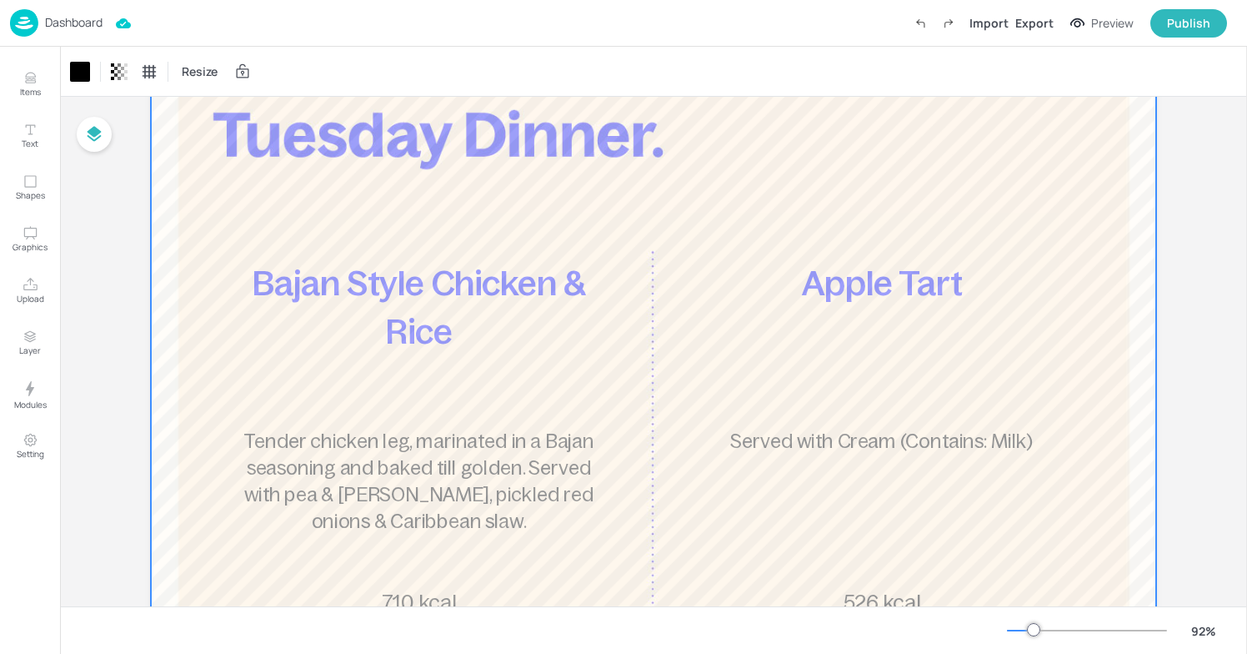
scroll to position [138, 0]
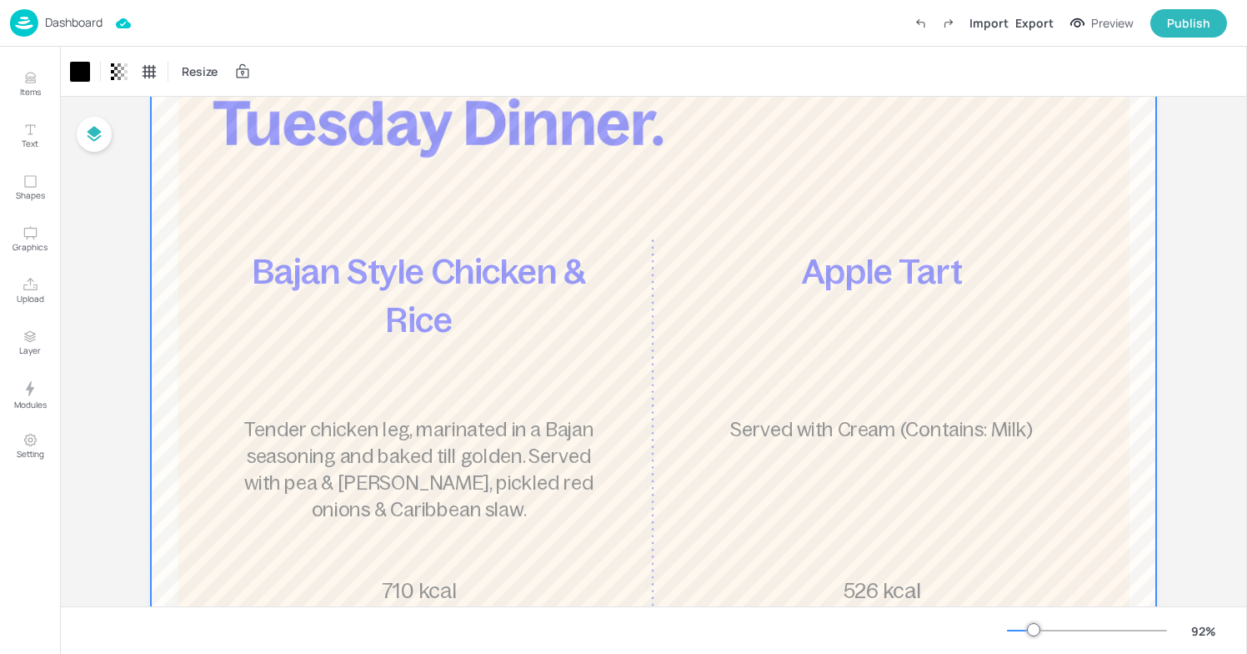
click at [63, 13] on div "Dashboard" at bounding box center [56, 23] width 93 height 28
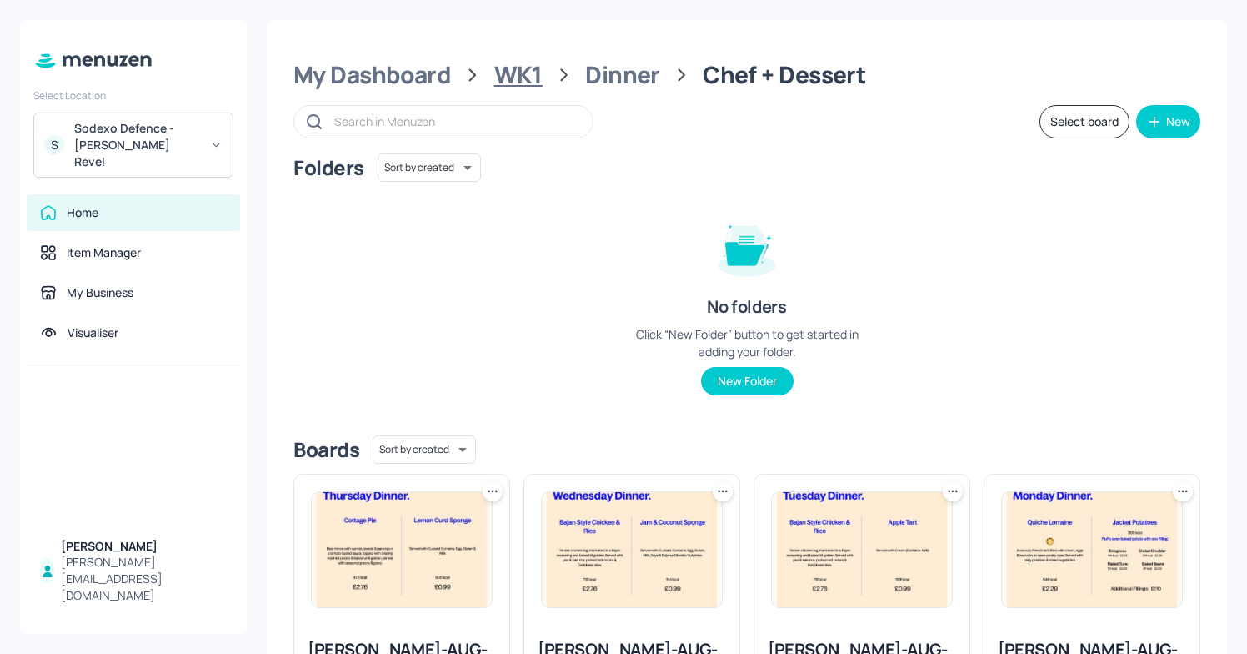
click at [530, 72] on div "WK1" at bounding box center [518, 75] width 48 height 30
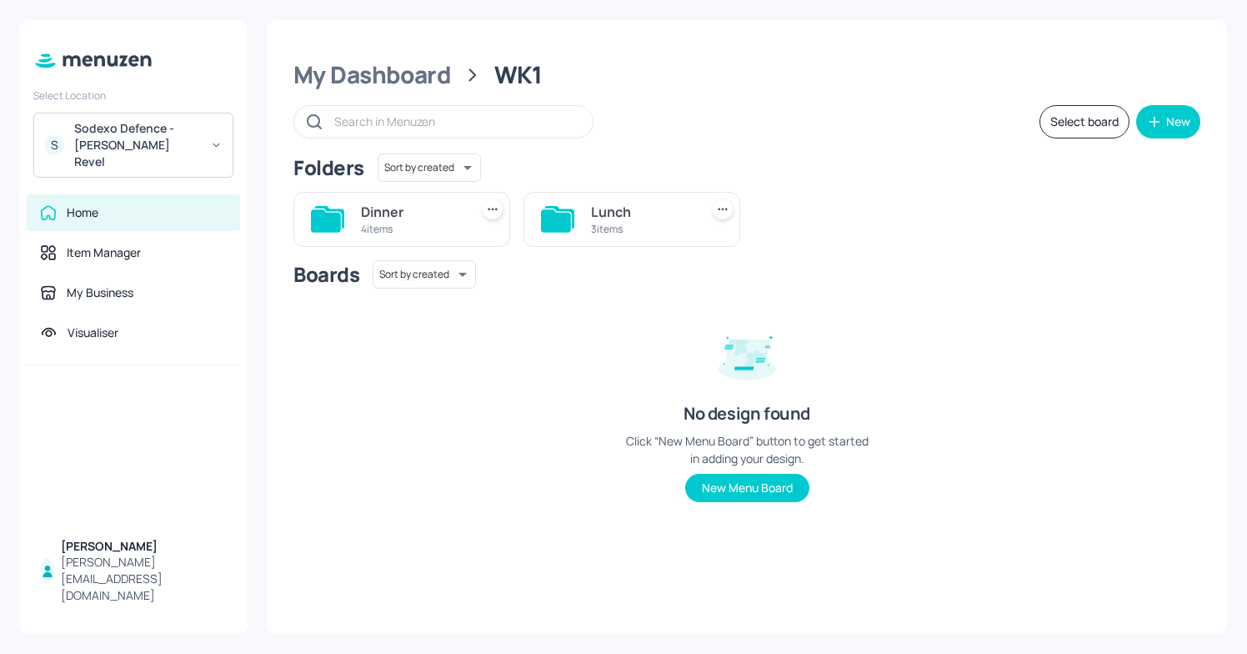
click at [518, 69] on div "WK1" at bounding box center [518, 75] width 48 height 30
click at [427, 223] on div "4 items" at bounding box center [412, 229] width 102 height 14
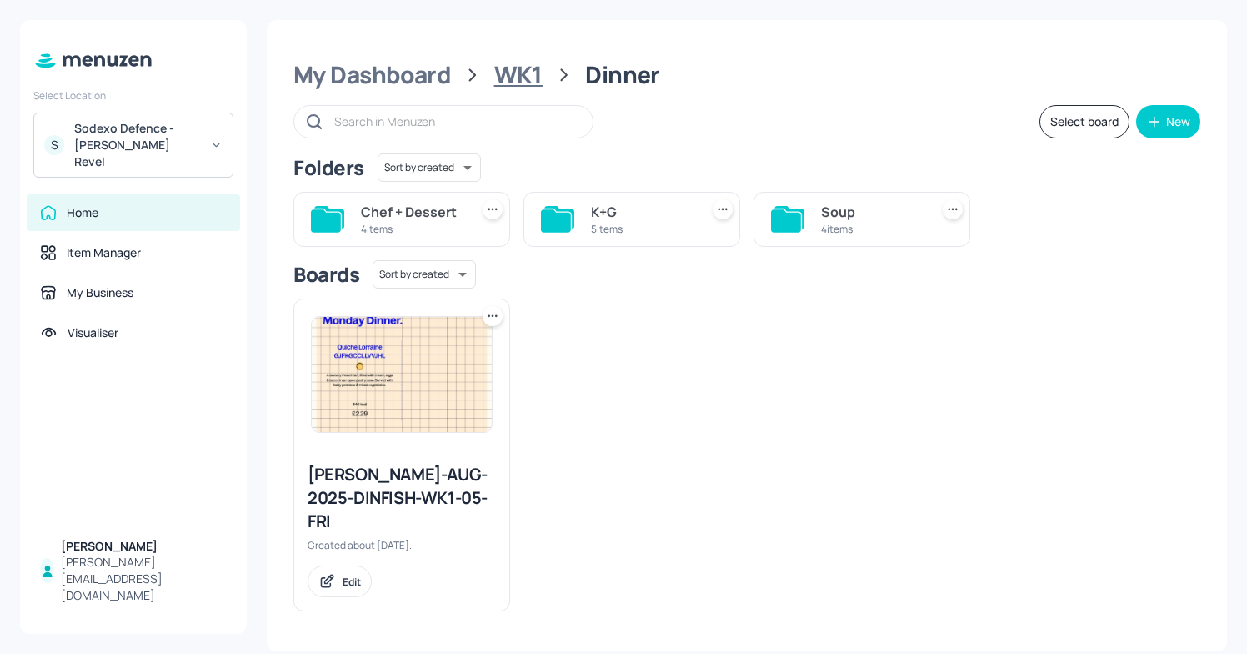
click at [507, 68] on div "WK1" at bounding box center [518, 75] width 48 height 30
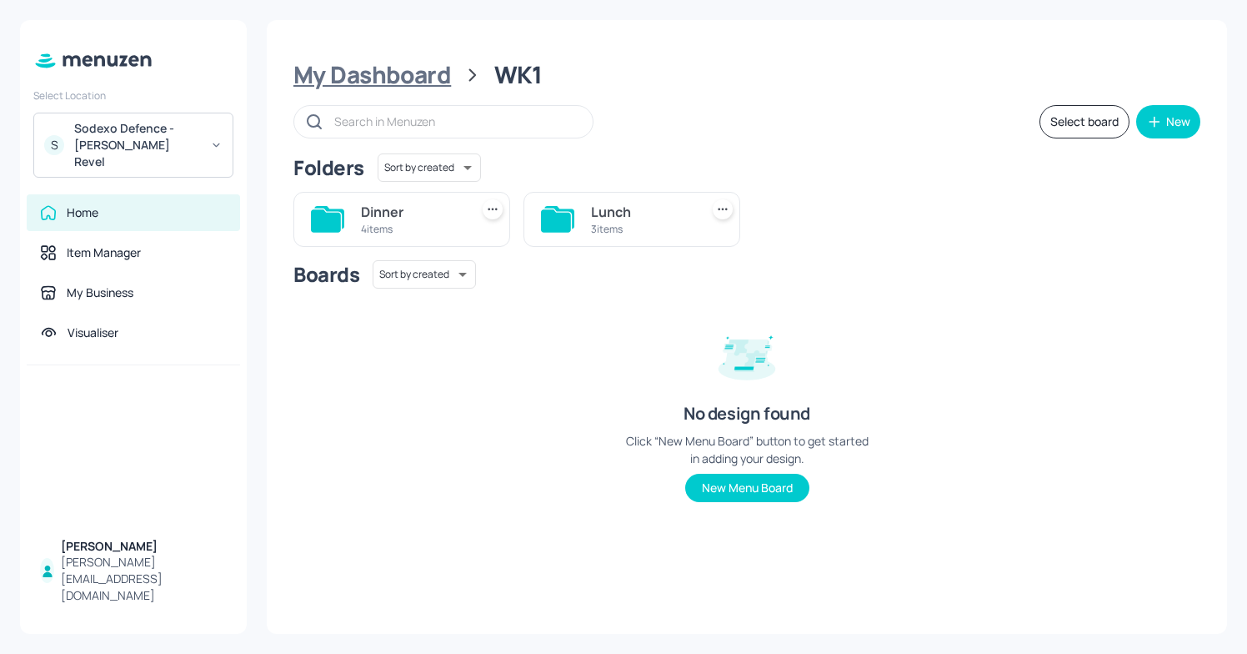
click at [408, 84] on div "My Dashboard" at bounding box center [372, 75] width 158 height 30
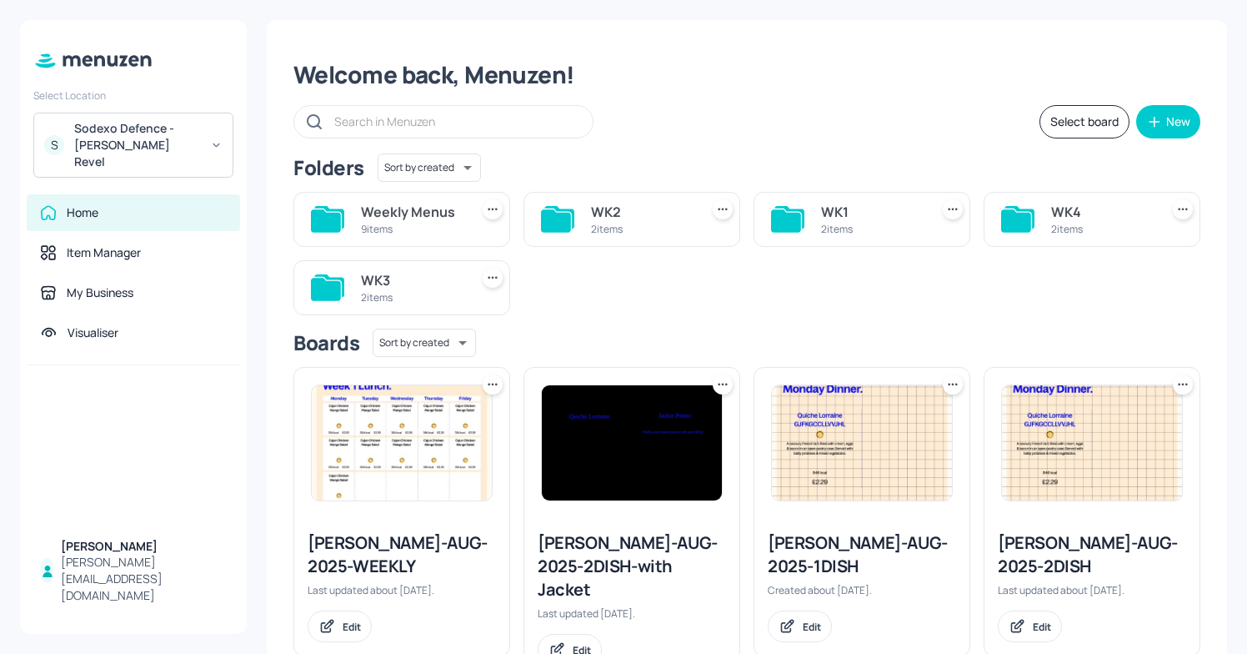
click at [430, 223] on div "9 items" at bounding box center [412, 229] width 102 height 14
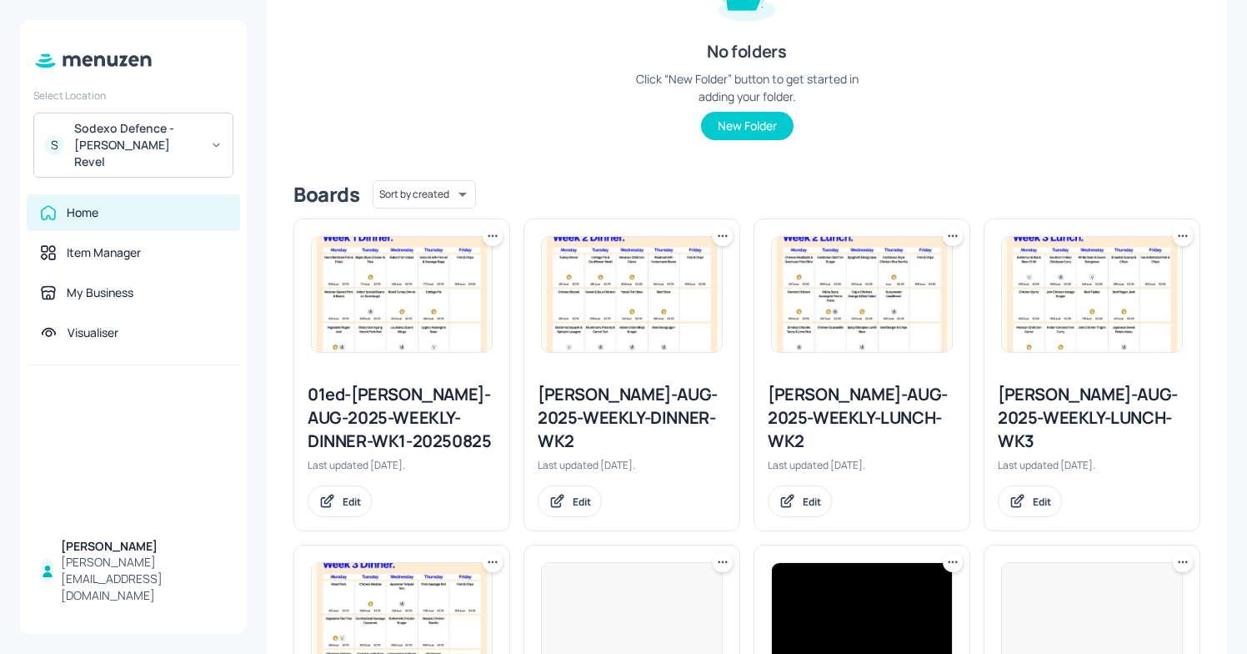
scroll to position [298, 0]
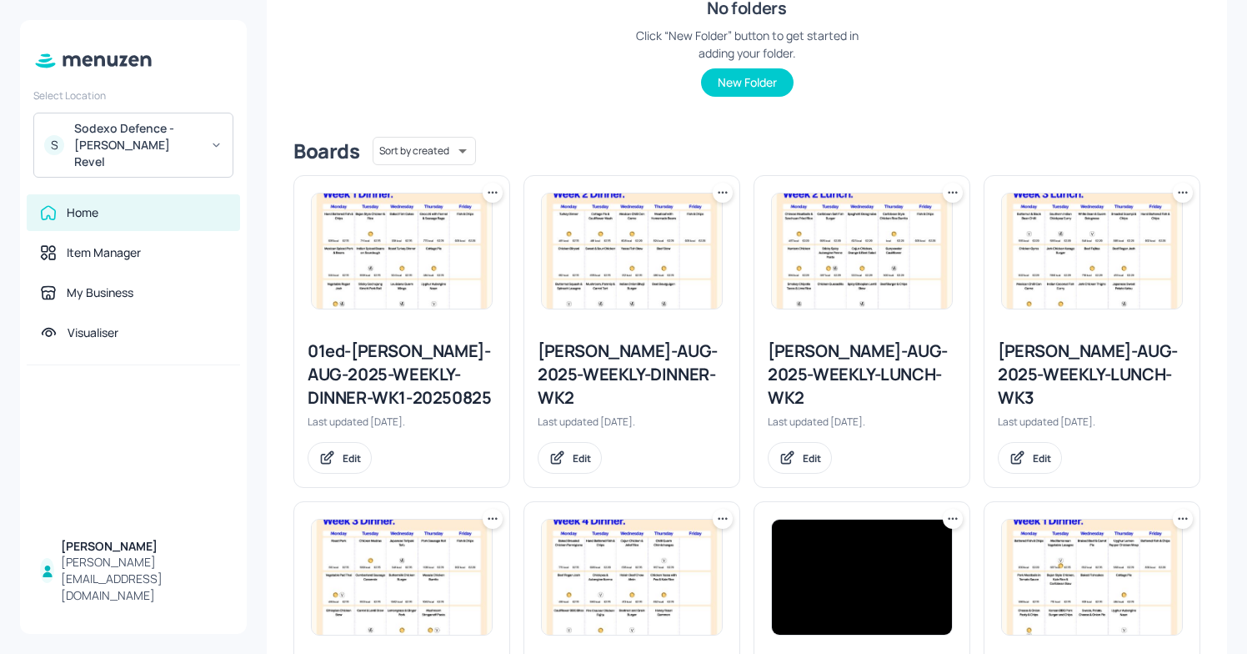
click at [428, 361] on div "01ed-[PERSON_NAME]-AUG-2025-WEEKLY-DINNER-WK1-20250825" at bounding box center [402, 374] width 188 height 70
